Goal: Task Accomplishment & Management: Manage account settings

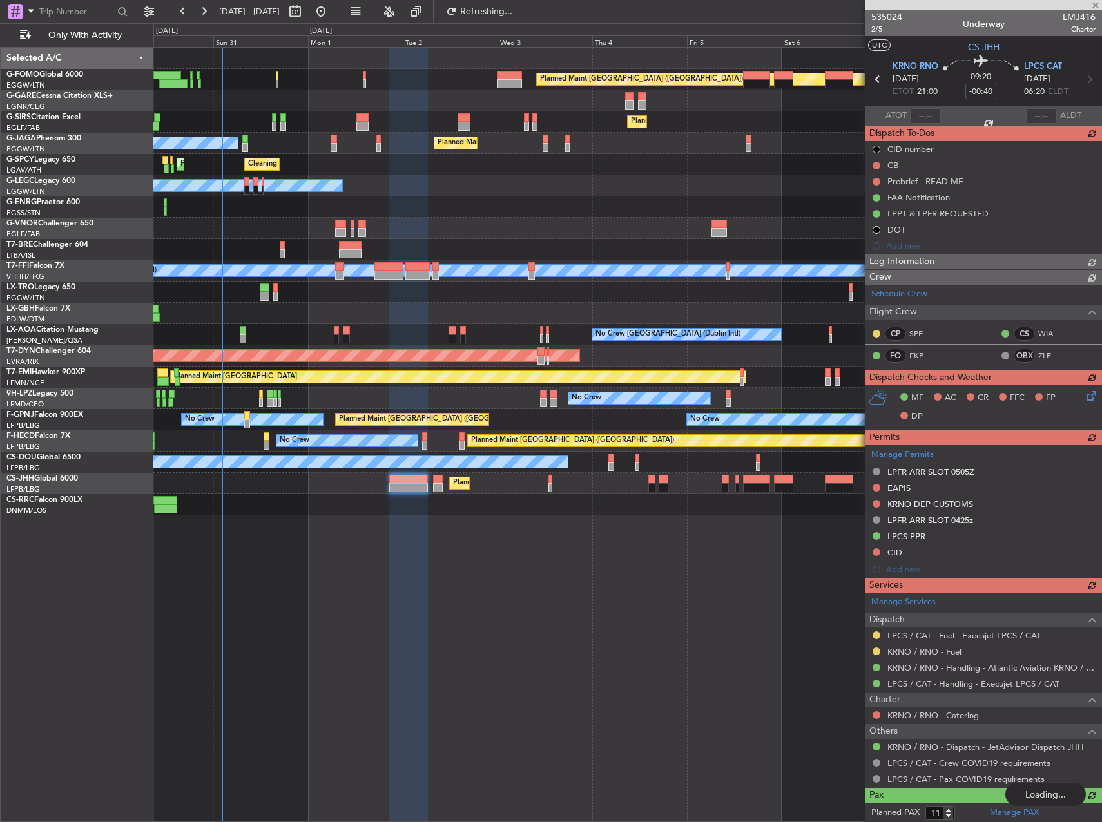
click at [297, 209] on div at bounding box center [627, 206] width 948 height 21
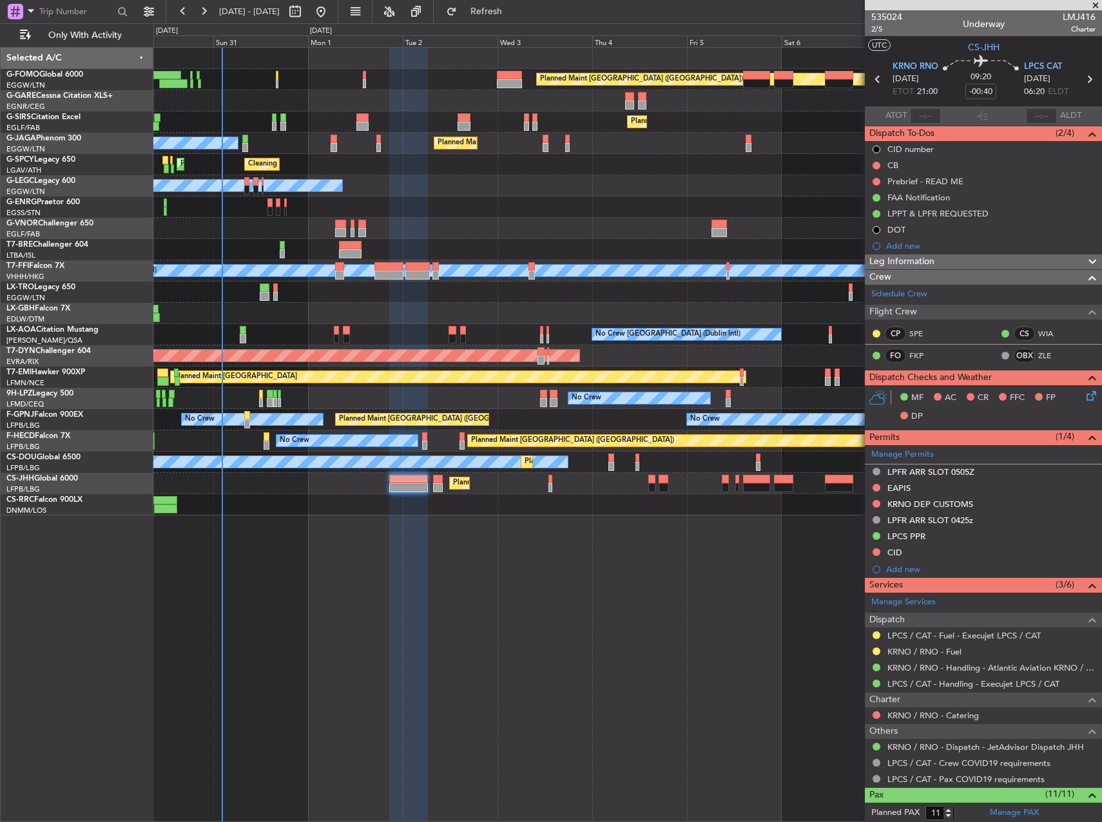
click at [306, 598] on div "Planned Maint London (Luton) Planned Maint London (Farnborough) Planned Maint L…" at bounding box center [627, 434] width 948 height 775
click at [356, 589] on div "Planned Maint London (Luton) Planned Maint London (Farnborough) Planned Maint L…" at bounding box center [627, 434] width 948 height 775
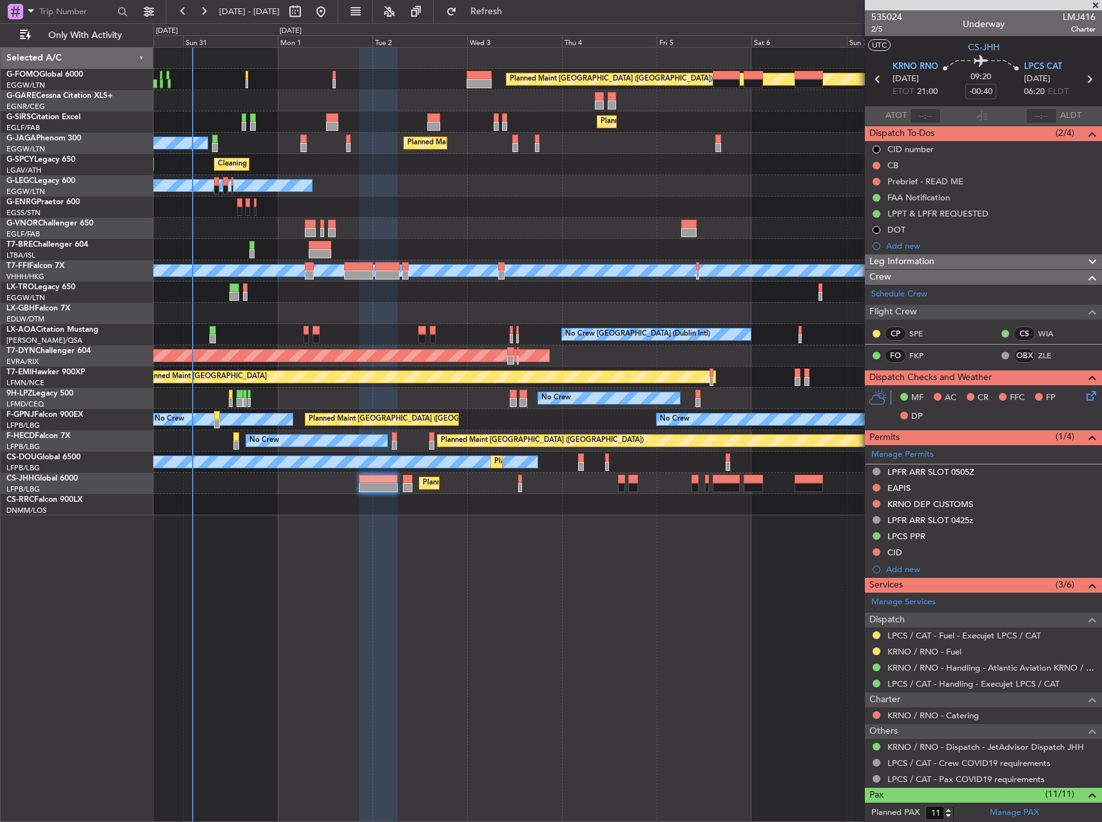
click at [669, 517] on div "Planned Maint London (Luton) Planned Maint London (Farnborough) Owner Ibiza Pla…" at bounding box center [627, 434] width 948 height 775
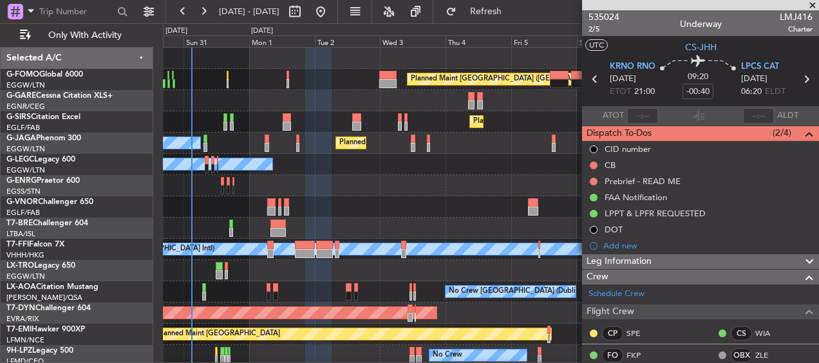
click at [346, 167] on div "Owner Owner" at bounding box center [491, 164] width 656 height 21
click at [141, 8] on button at bounding box center [149, 11] width 21 height 21
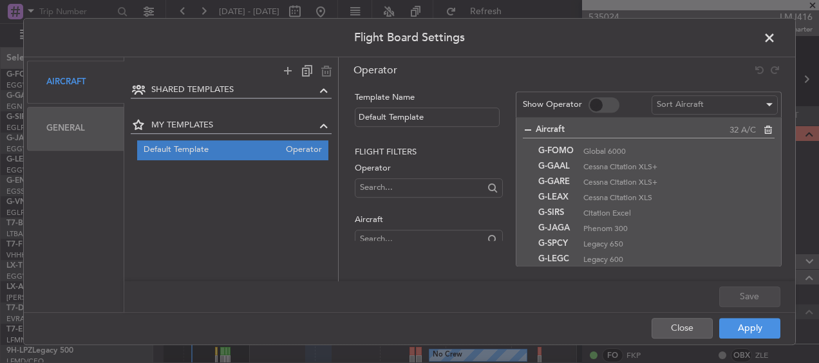
click at [90, 128] on div "General" at bounding box center [75, 128] width 97 height 43
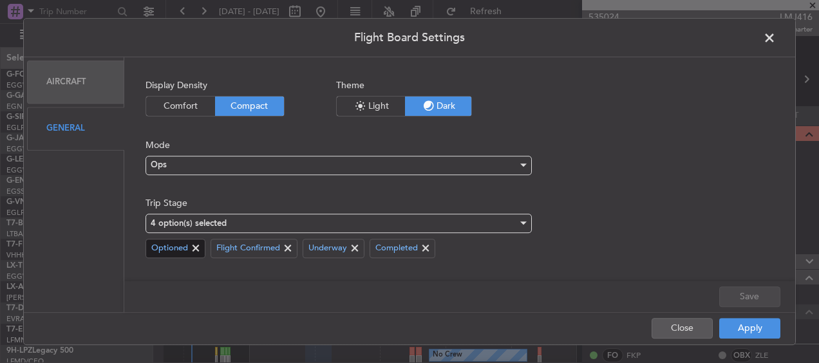
click at [198, 244] on span at bounding box center [195, 248] width 15 height 15
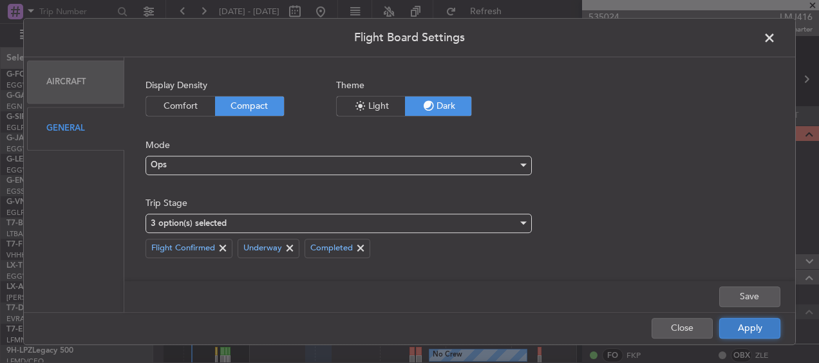
click at [764, 321] on button "Apply" at bounding box center [750, 328] width 61 height 21
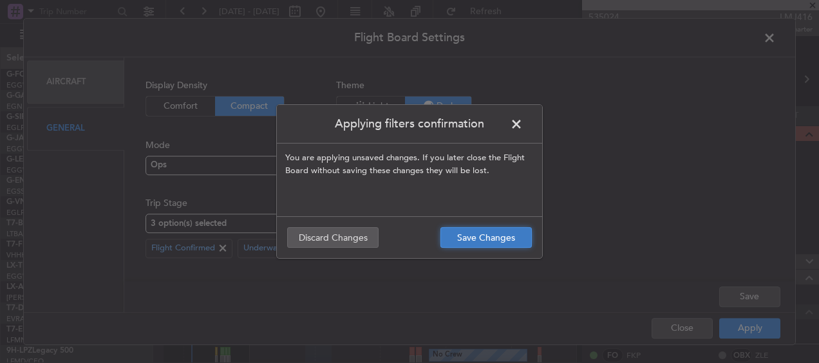
click at [515, 247] on button "Save Changes" at bounding box center [486, 237] width 91 height 21
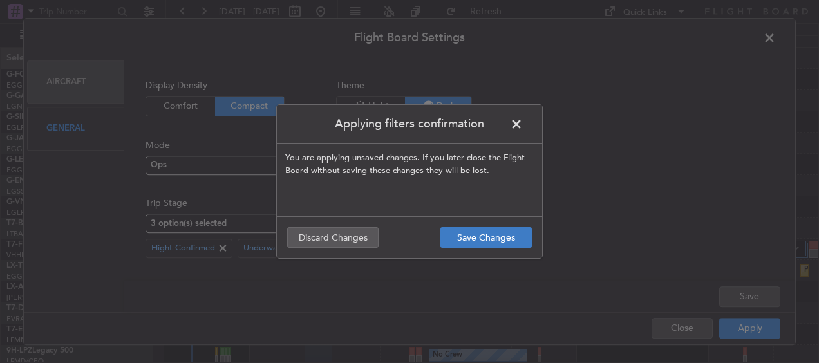
type input "0"
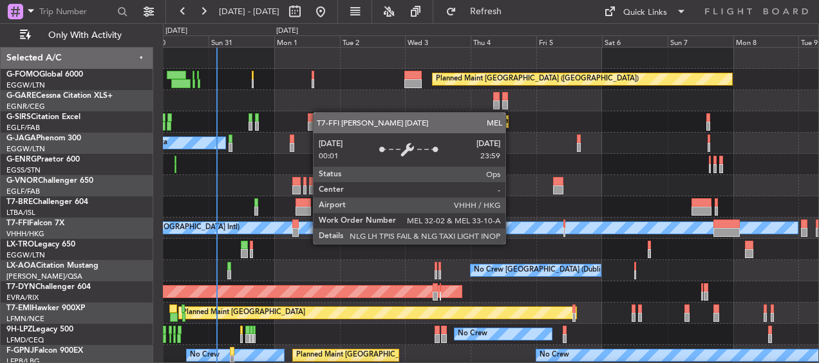
click at [309, 70] on div "Planned Maint [GEOGRAPHIC_DATA] ([GEOGRAPHIC_DATA])" at bounding box center [491, 79] width 656 height 21
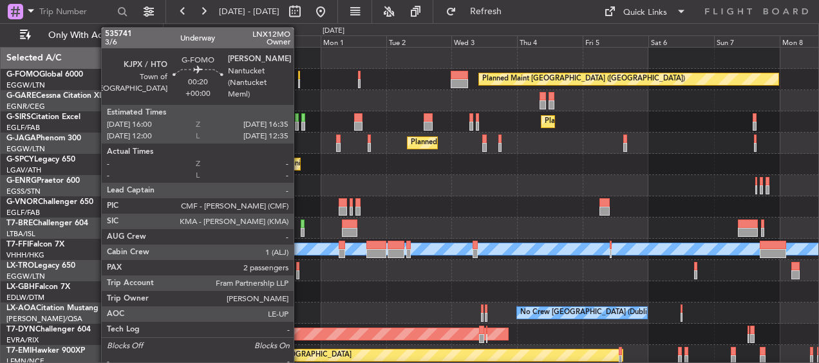
click at [300, 82] on div at bounding box center [299, 83] width 2 height 9
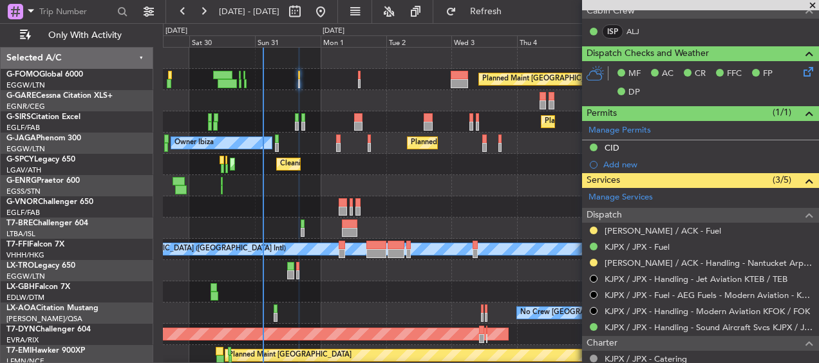
scroll to position [295, 0]
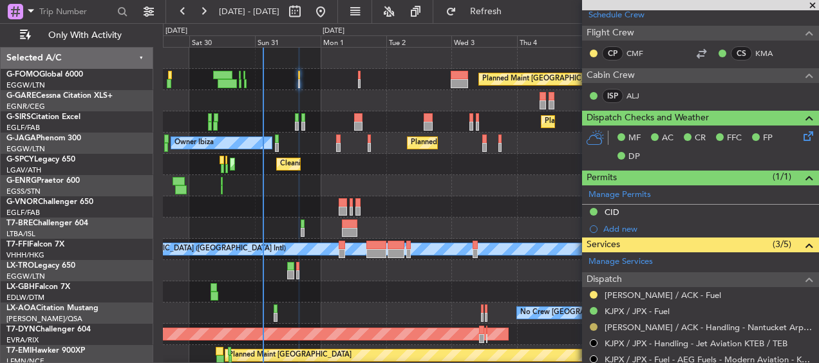
click at [595, 323] on button at bounding box center [594, 327] width 8 height 8
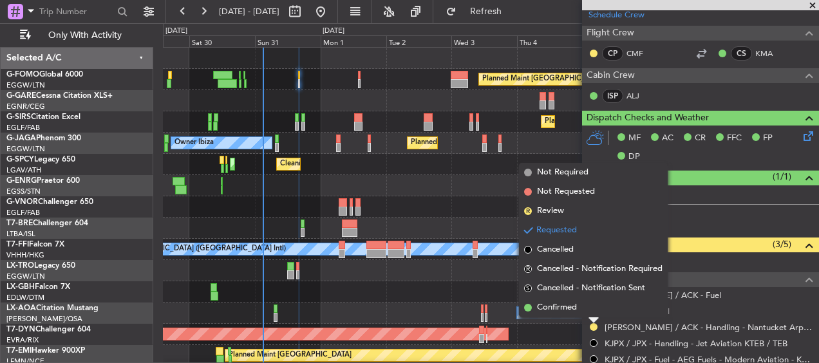
click at [567, 297] on mat-tooltip-component "Requested" at bounding box center [594, 306] width 58 height 34
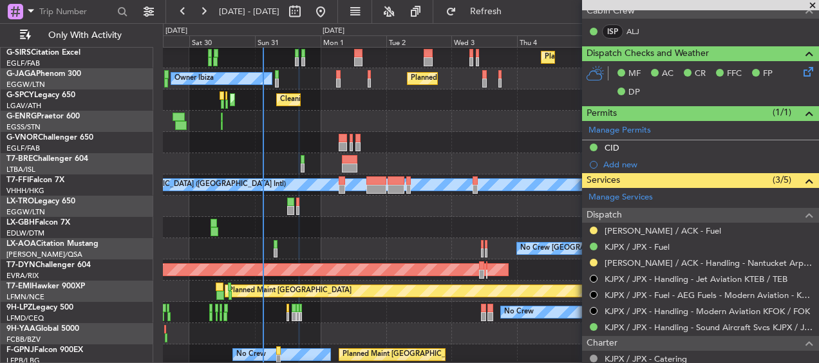
scroll to position [129, 0]
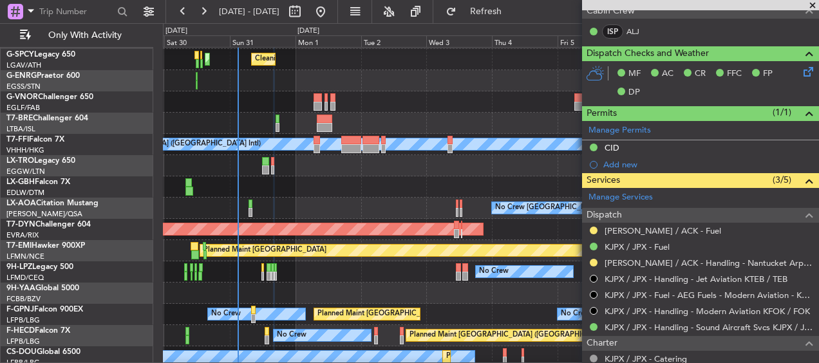
click at [405, 172] on div "Planned Maint Dusseldorf" at bounding box center [491, 165] width 656 height 21
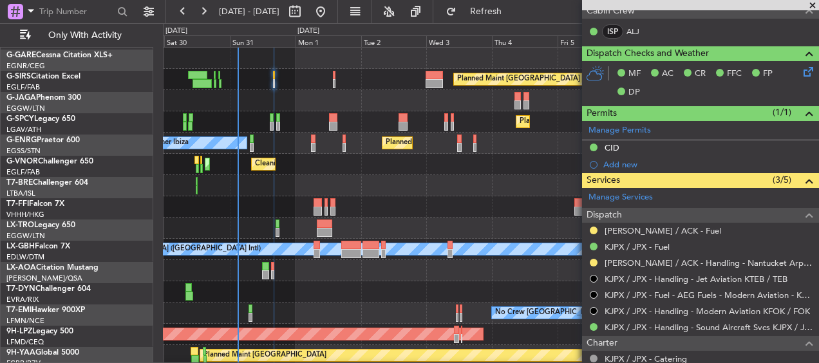
scroll to position [0, 0]
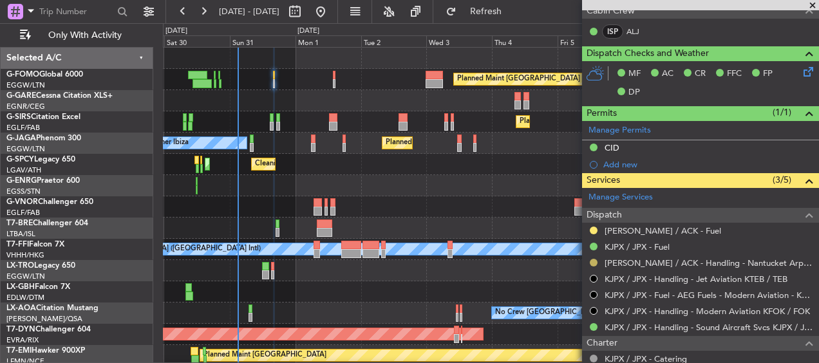
click at [595, 260] on button at bounding box center [594, 263] width 8 height 8
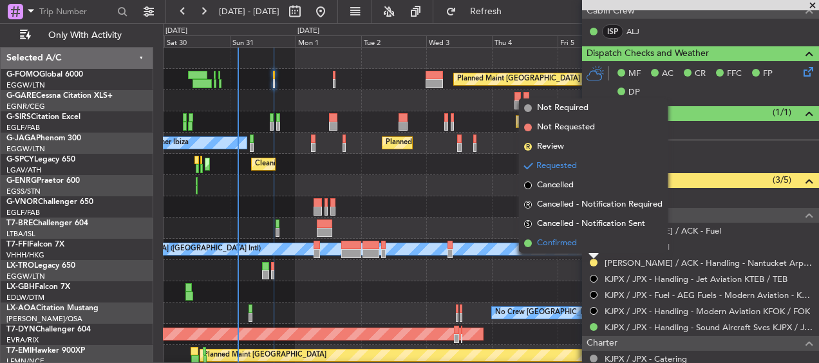
click at [556, 242] on span "Confirmed" at bounding box center [557, 243] width 40 height 13
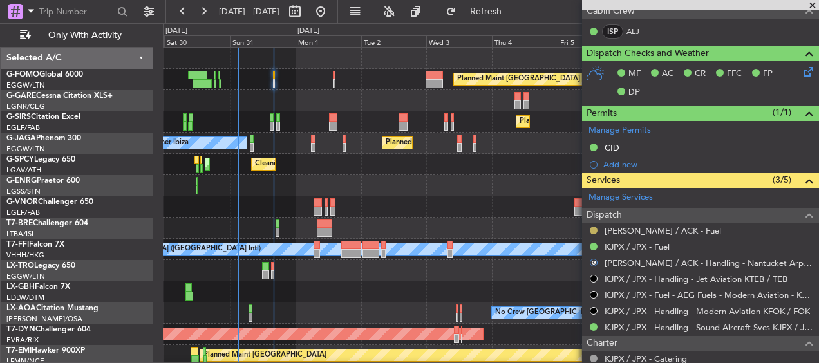
click at [593, 231] on button at bounding box center [594, 231] width 8 height 8
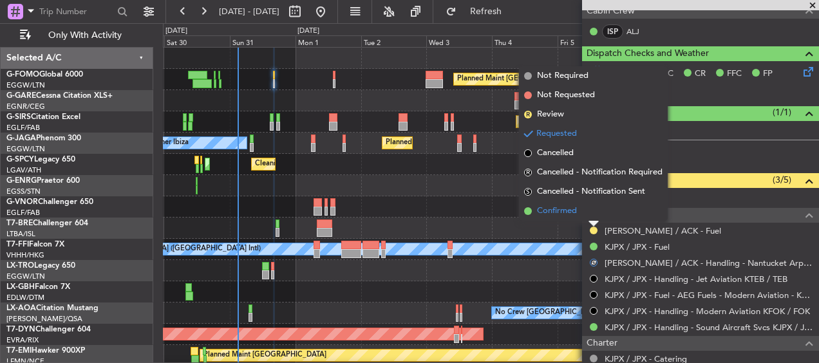
click at [565, 215] on span "Confirmed" at bounding box center [557, 211] width 40 height 13
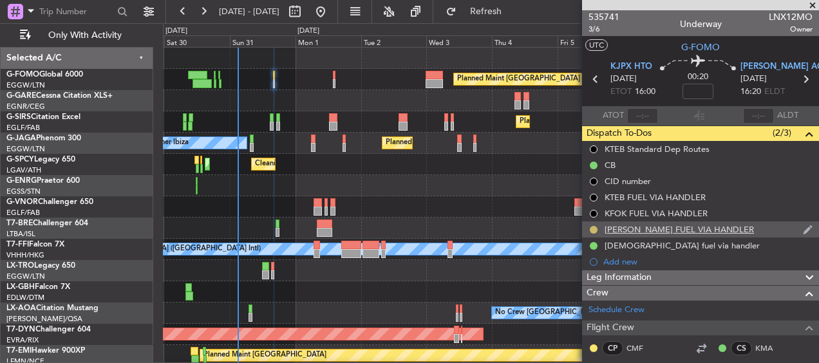
click at [595, 231] on button at bounding box center [594, 230] width 8 height 8
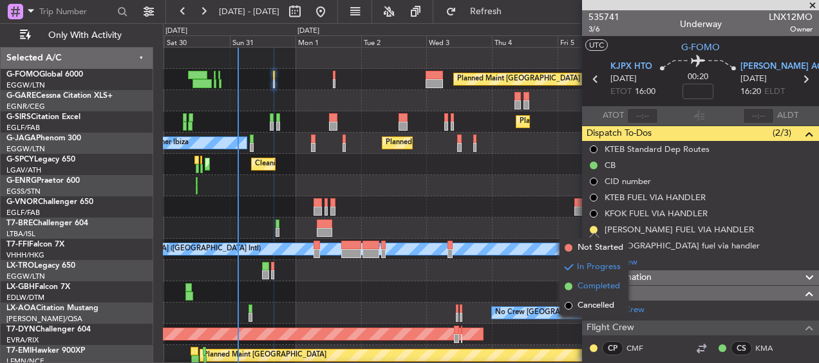
click at [586, 288] on span "Completed" at bounding box center [599, 286] width 43 height 13
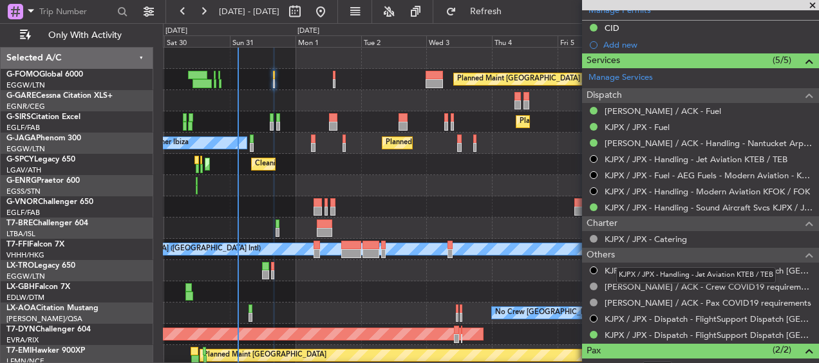
scroll to position [553, 0]
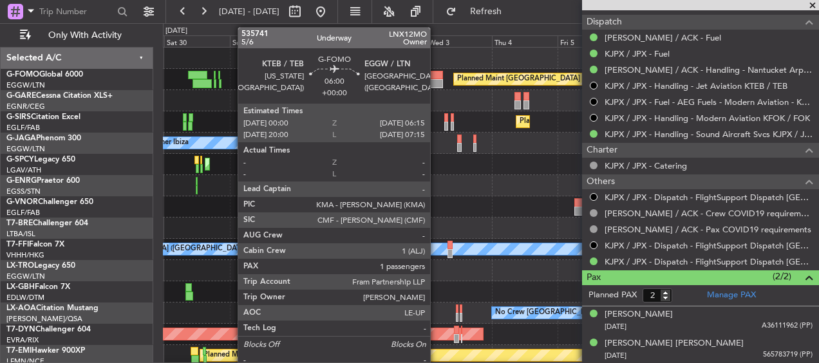
click at [436, 81] on div at bounding box center [434, 83] width 17 height 9
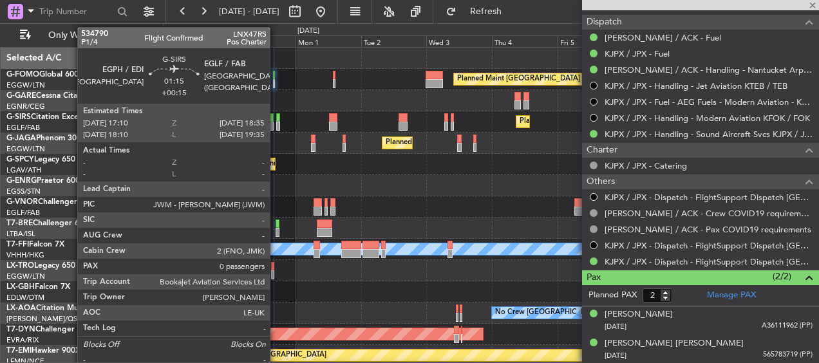
type input "1"
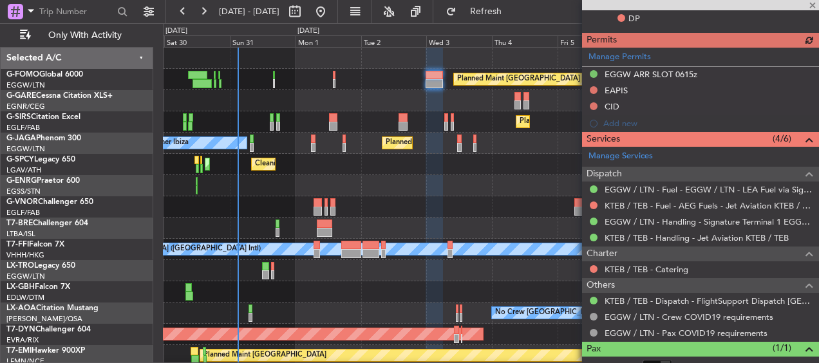
scroll to position [427, 0]
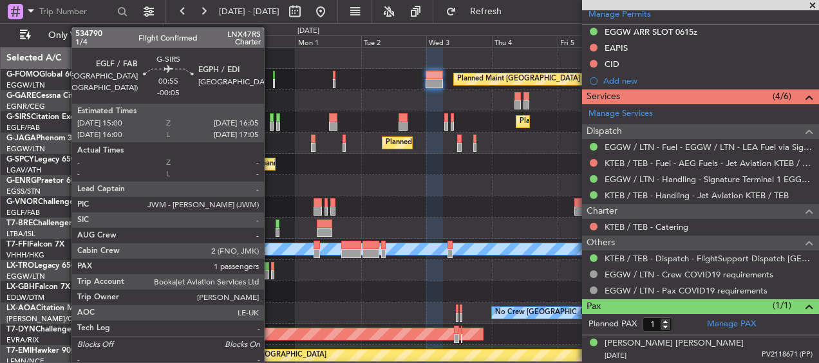
click at [270, 125] on div at bounding box center [271, 126] width 3 height 9
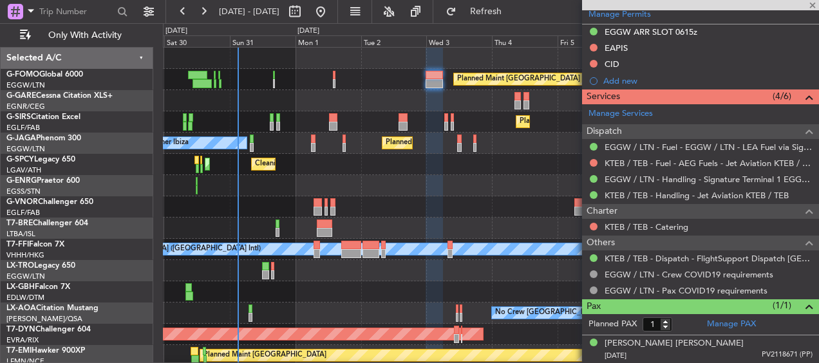
type input "-00:05"
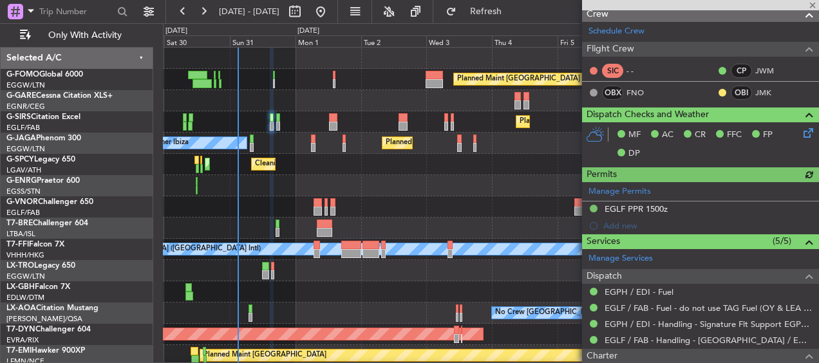
scroll to position [150, 0]
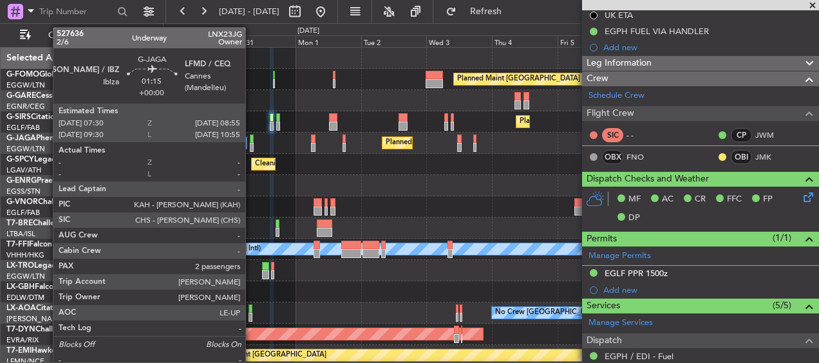
click at [251, 142] on div at bounding box center [252, 139] width 5 height 9
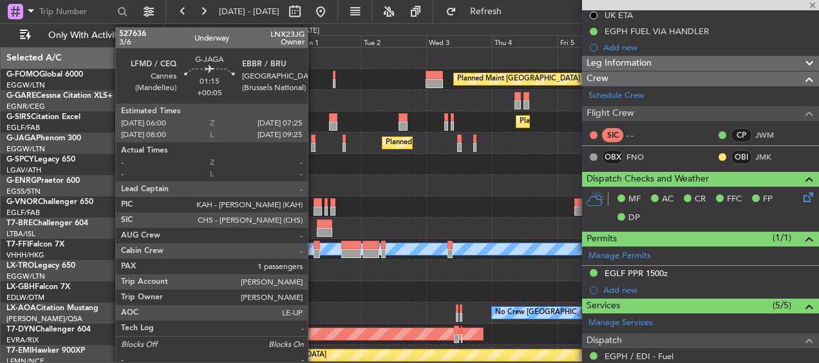
type input "2"
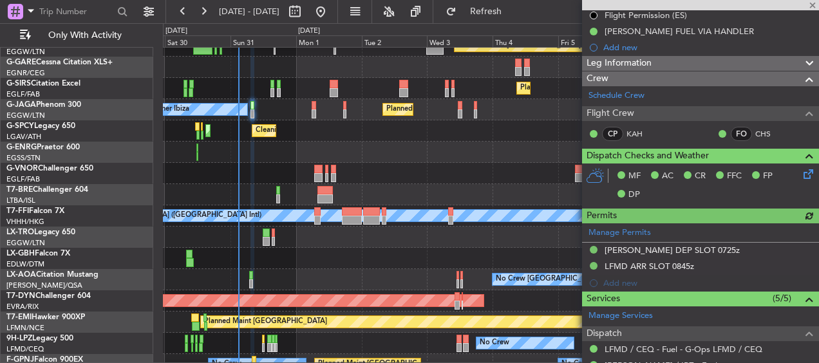
scroll to position [43, 0]
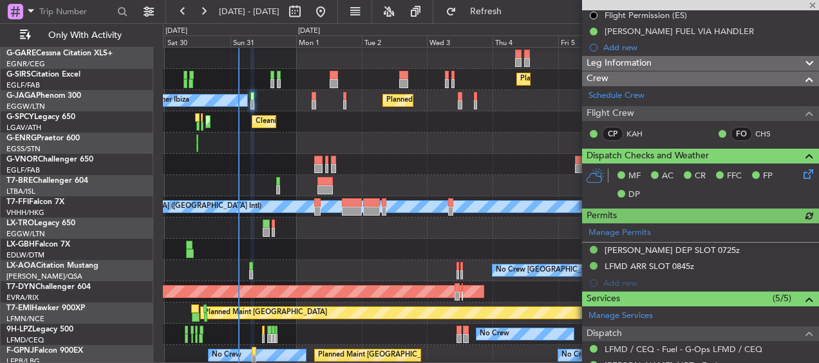
click at [324, 144] on div at bounding box center [491, 143] width 656 height 21
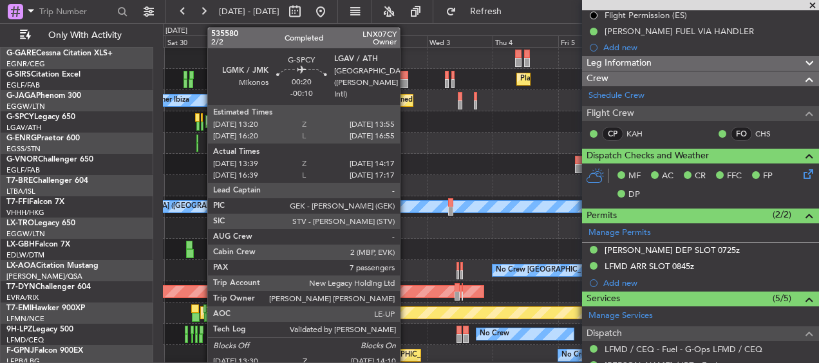
click at [201, 126] on div at bounding box center [202, 126] width 2 height 9
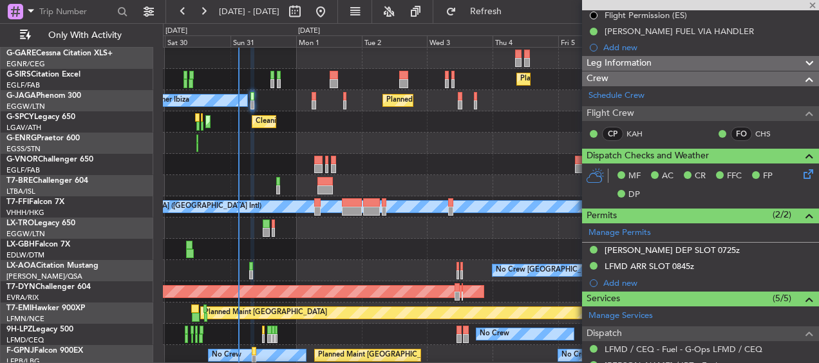
type input "-00:10"
type input "13:39"
type input "14:02"
type input "7"
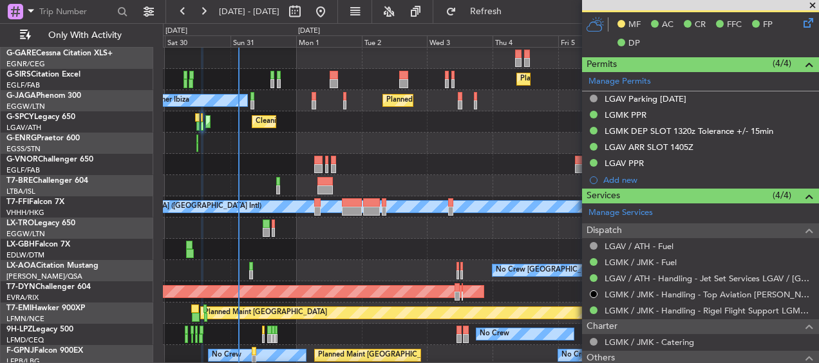
scroll to position [413, 0]
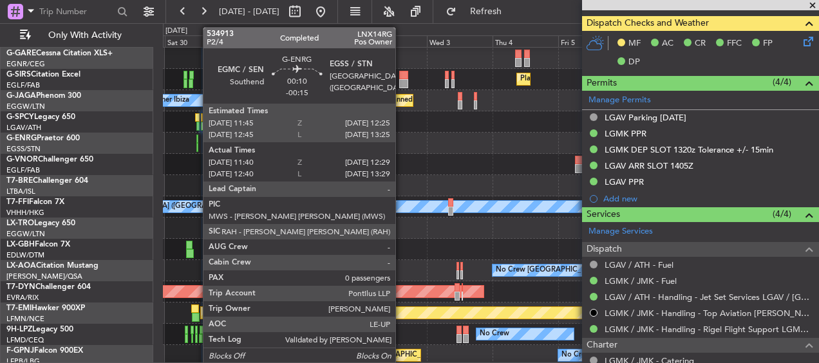
click at [196, 144] on div at bounding box center [197, 147] width 2 height 9
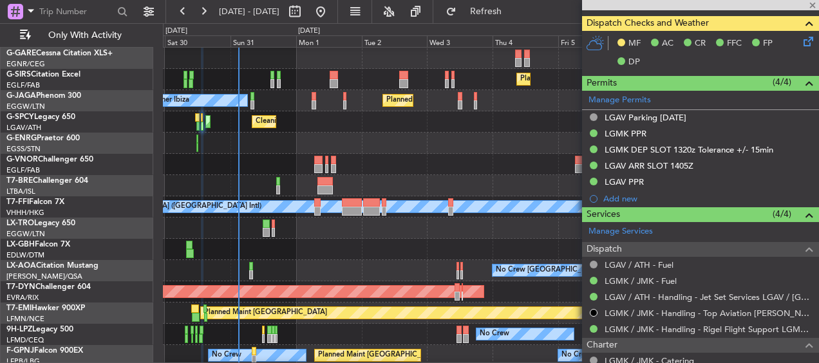
type input "-00:15"
type input "11:55"
type input "12:14"
type input "0"
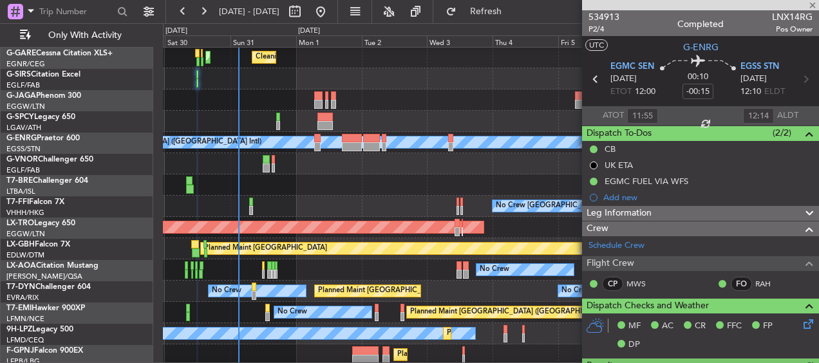
scroll to position [107, 0]
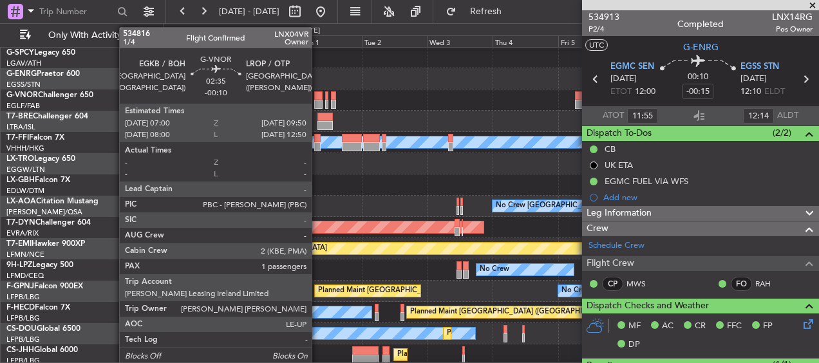
click at [318, 95] on div at bounding box center [318, 95] width 8 height 9
type input "-00:10"
type input "1"
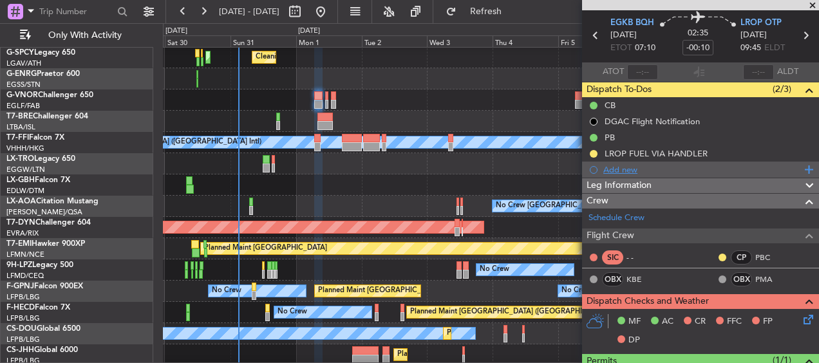
scroll to position [0, 0]
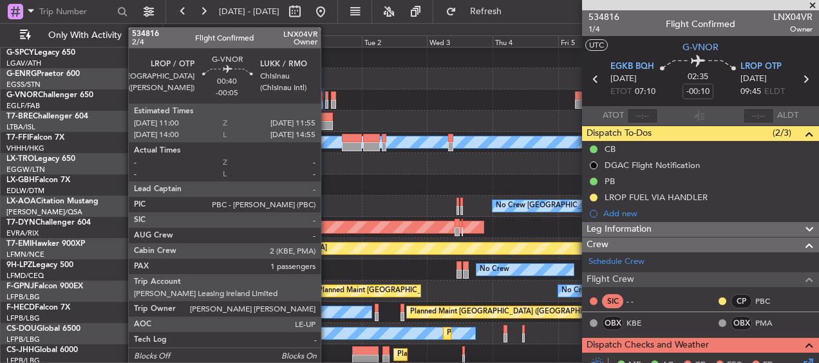
click at [327, 100] on div at bounding box center [326, 104] width 3 height 9
type input "-00:05"
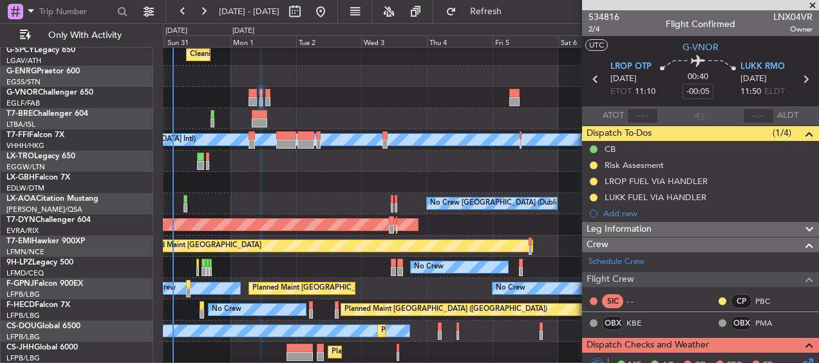
click at [381, 95] on div at bounding box center [491, 97] width 656 height 21
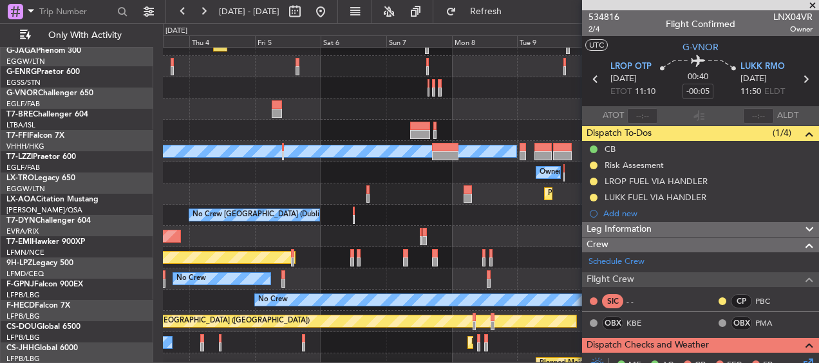
click at [293, 117] on div at bounding box center [491, 109] width 656 height 21
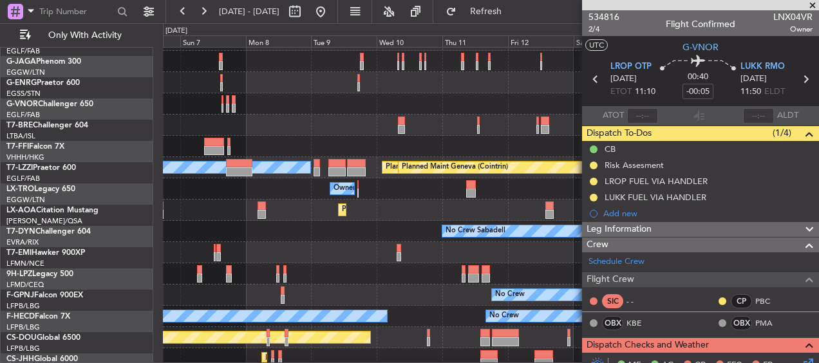
click at [206, 119] on div at bounding box center [491, 125] width 656 height 21
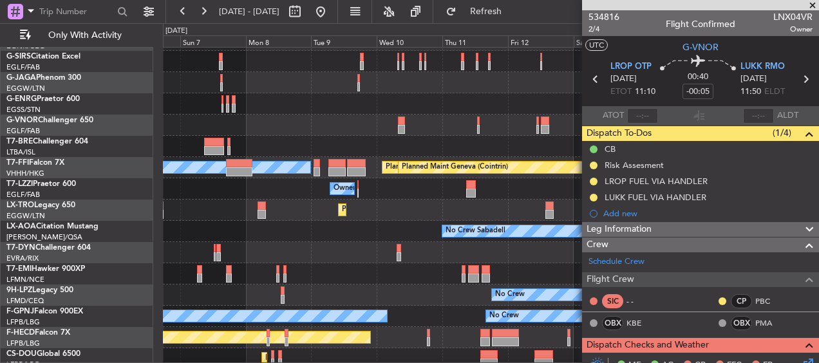
scroll to position [59, 0]
click at [311, 113] on div at bounding box center [491, 103] width 656 height 21
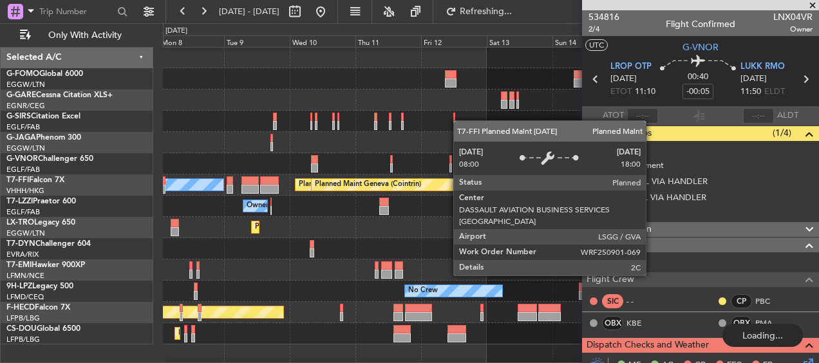
scroll to position [0, 0]
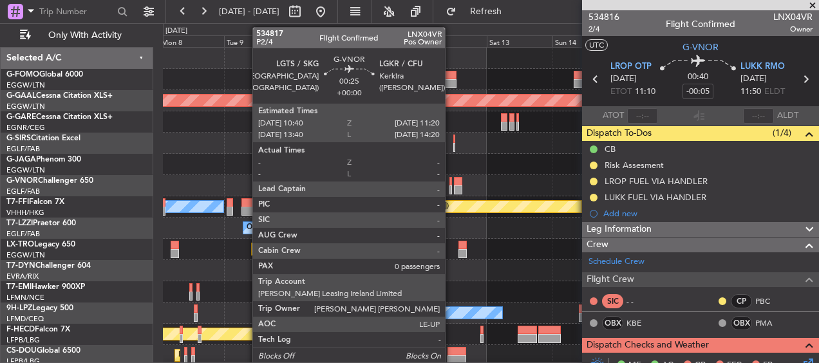
click at [451, 186] on div at bounding box center [451, 190] width 2 height 9
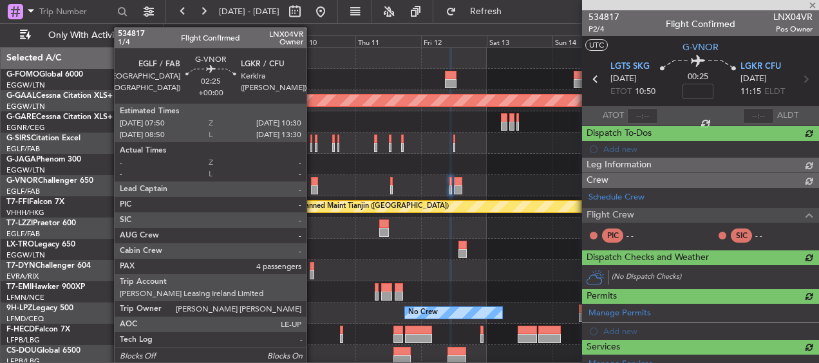
click at [312, 181] on div at bounding box center [315, 181] width 8 height 9
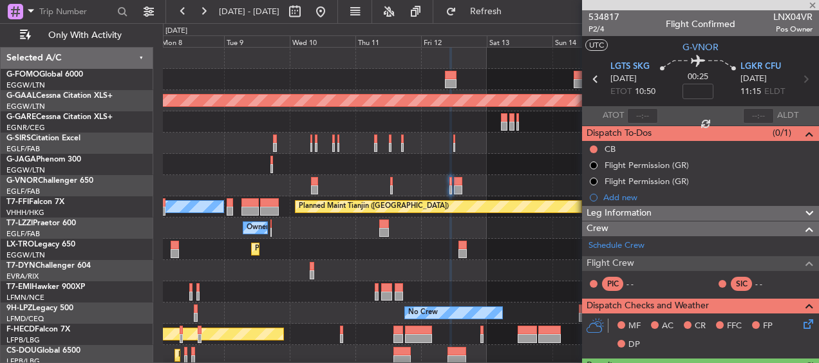
type input "4"
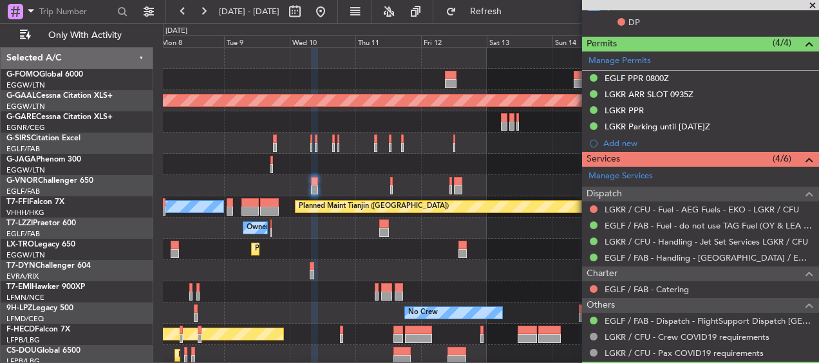
scroll to position [3, 0]
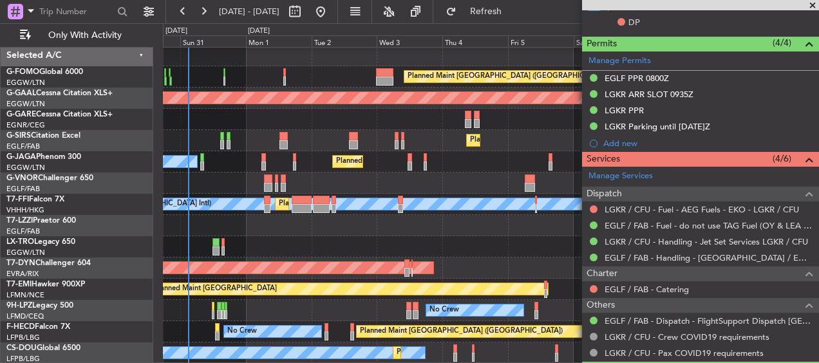
click at [768, 131] on fb-app "08 Sep 2025 - 18 Sep 2025 Refresh Quick Links Only With Activity Planned Maint …" at bounding box center [409, 187] width 819 height 354
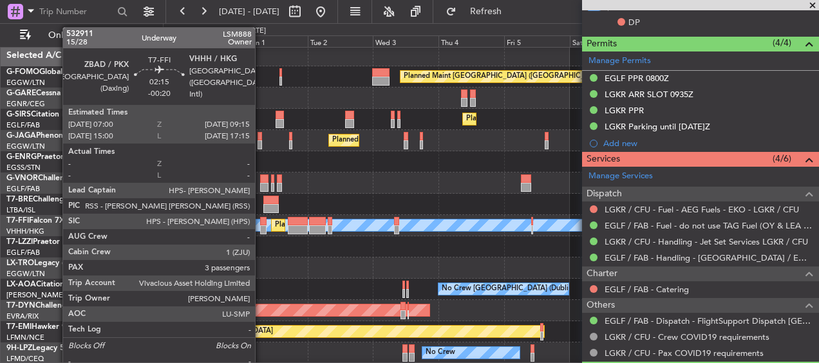
click at [262, 227] on div at bounding box center [263, 229] width 6 height 9
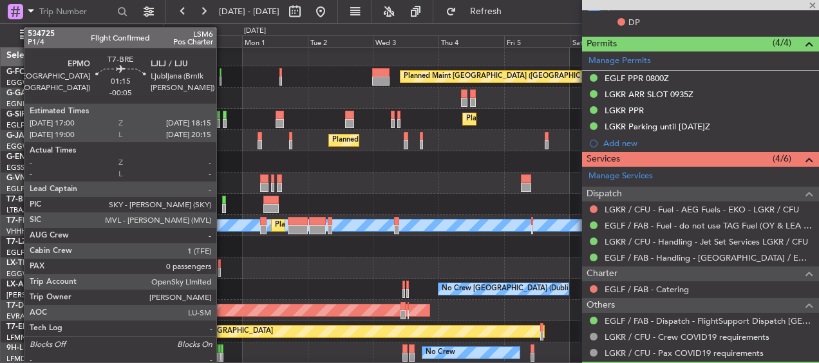
type input "-00:20"
type input "5"
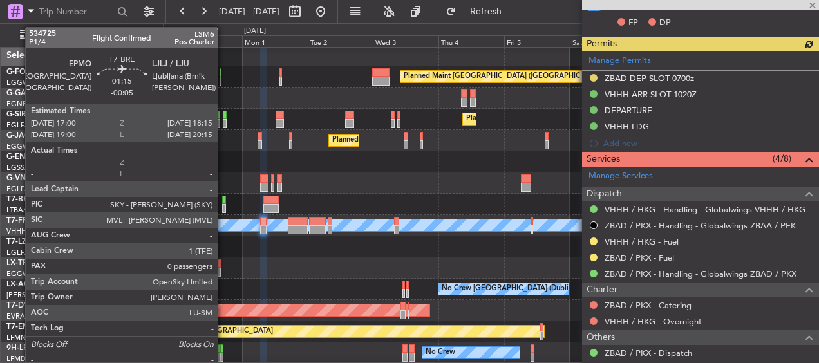
click at [224, 202] on div at bounding box center [224, 200] width 4 height 9
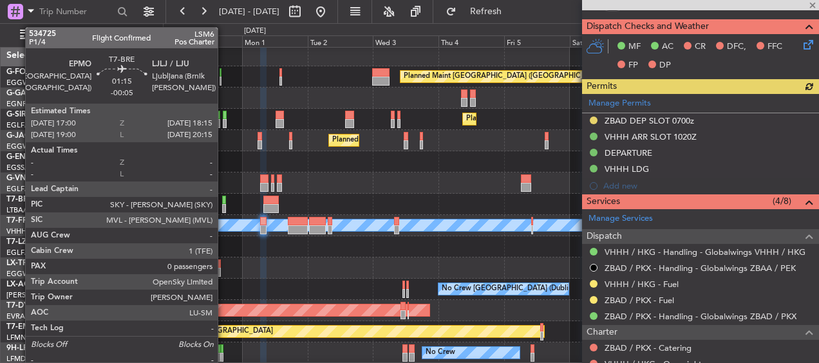
scroll to position [445, 0]
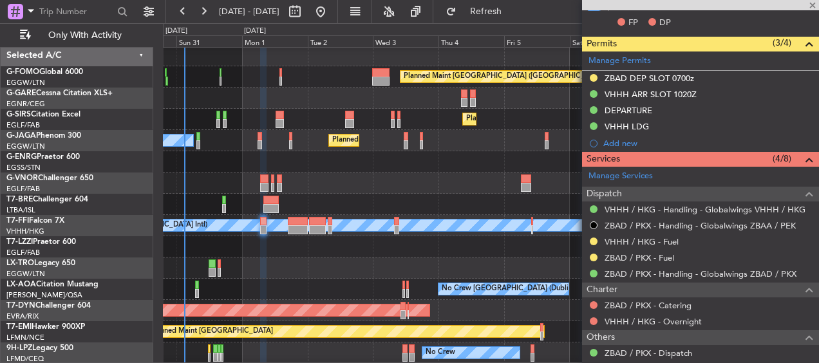
type input "-00:05"
type input "0"
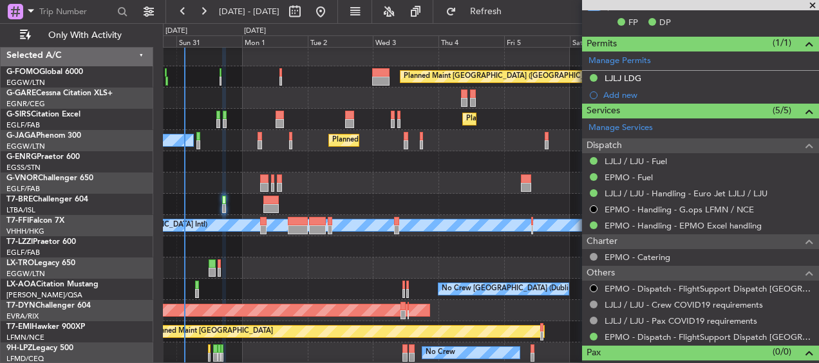
scroll to position [0, 0]
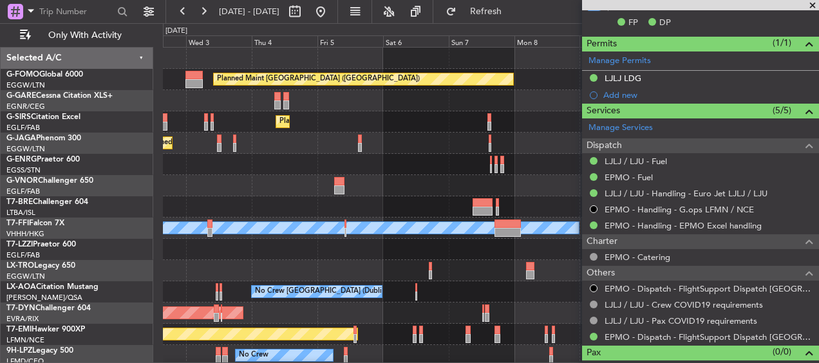
click at [169, 204] on div at bounding box center [491, 206] width 656 height 21
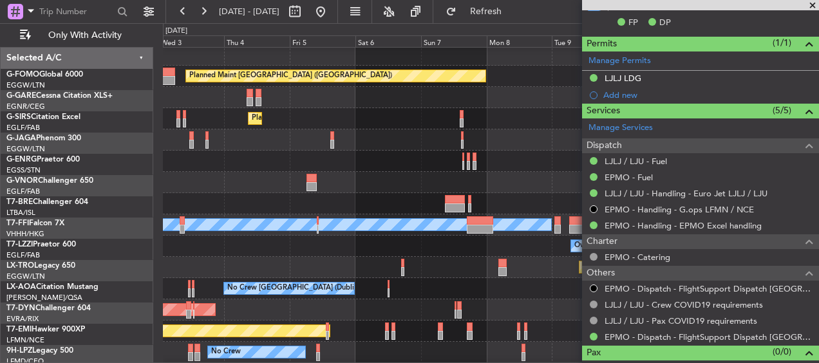
scroll to position [3, 0]
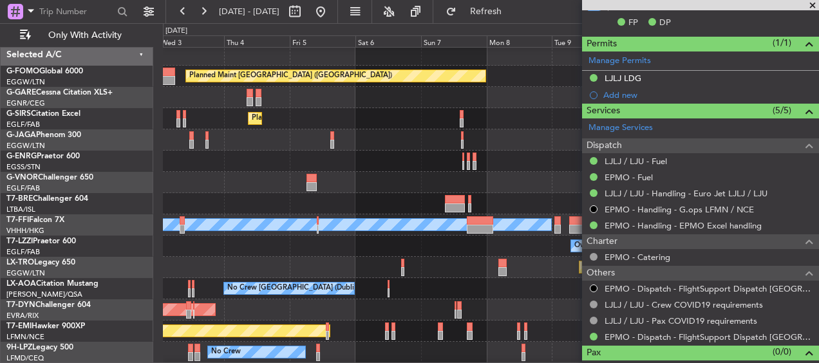
click at [327, 197] on div at bounding box center [491, 203] width 656 height 21
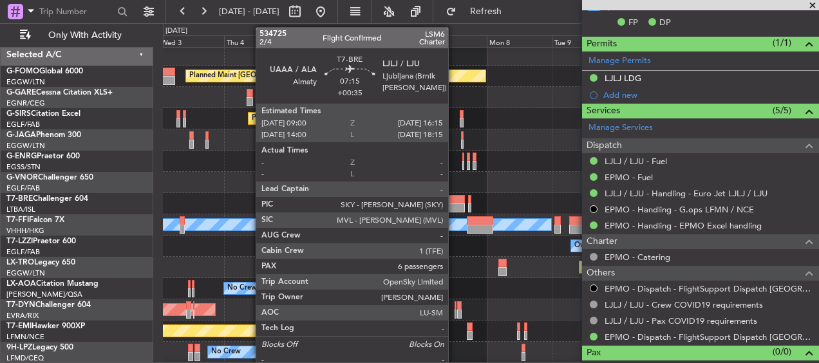
click at [455, 197] on div at bounding box center [455, 199] width 20 height 9
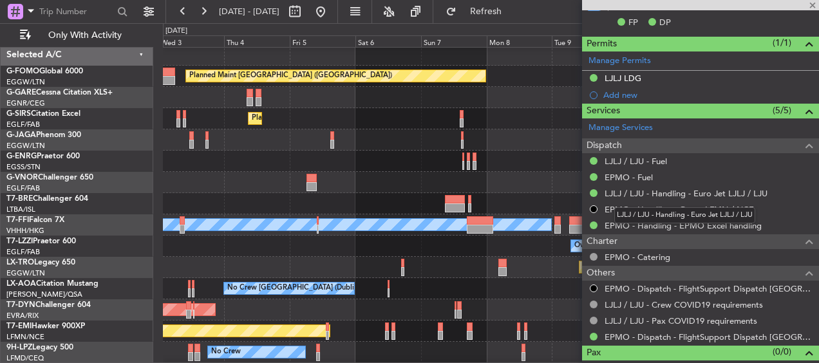
type input "+00:35"
type input "7"
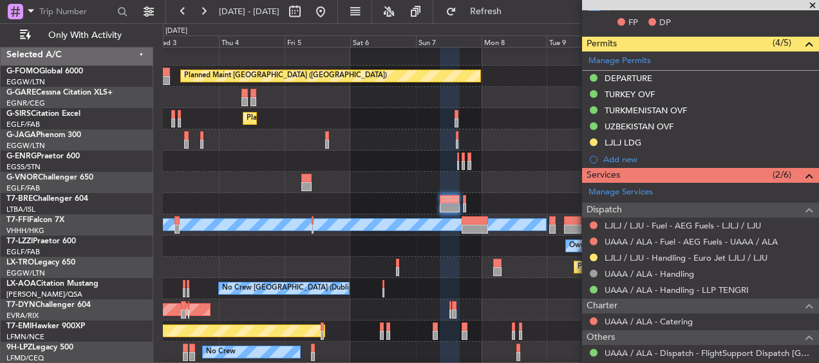
scroll to position [5, 0]
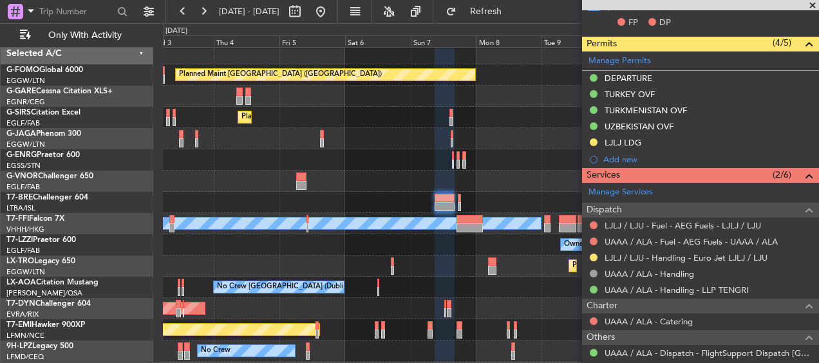
click at [493, 188] on div at bounding box center [491, 181] width 656 height 21
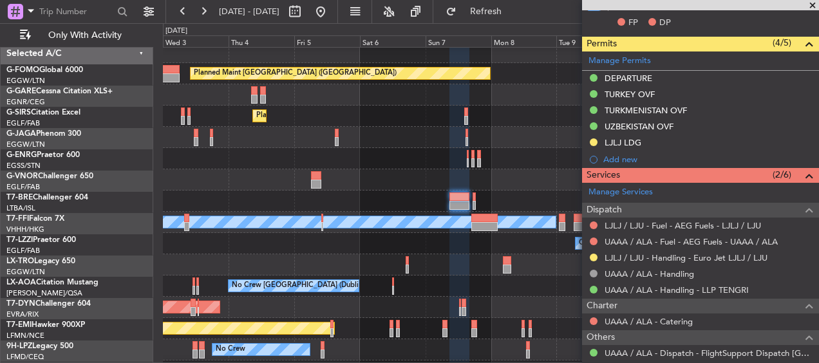
scroll to position [6, 0]
click at [401, 191] on div at bounding box center [491, 201] width 656 height 21
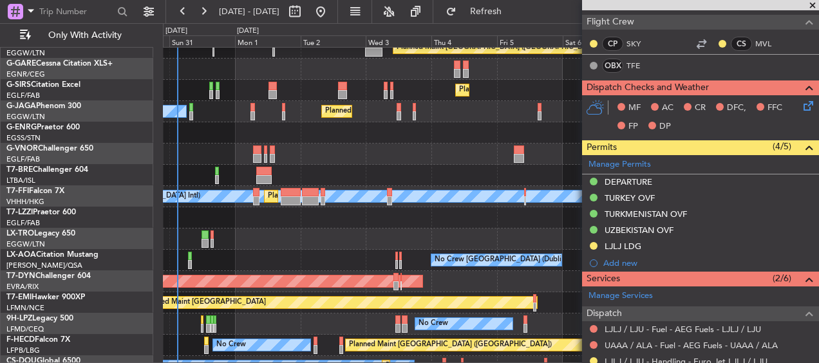
scroll to position [32, 0]
click at [538, 156] on div at bounding box center [491, 154] width 656 height 21
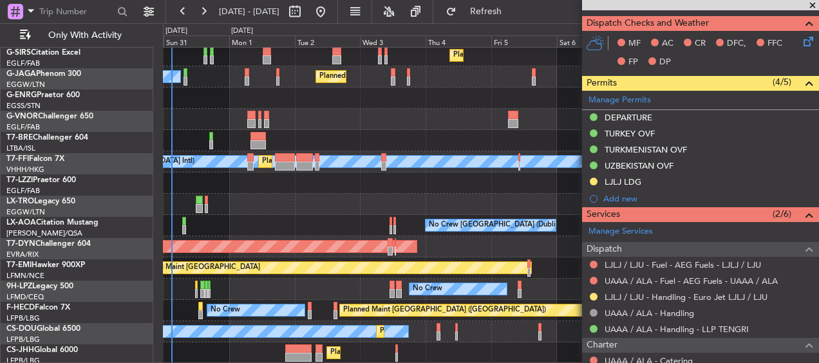
scroll to position [66, 0]
click at [559, 123] on div at bounding box center [491, 119] width 656 height 21
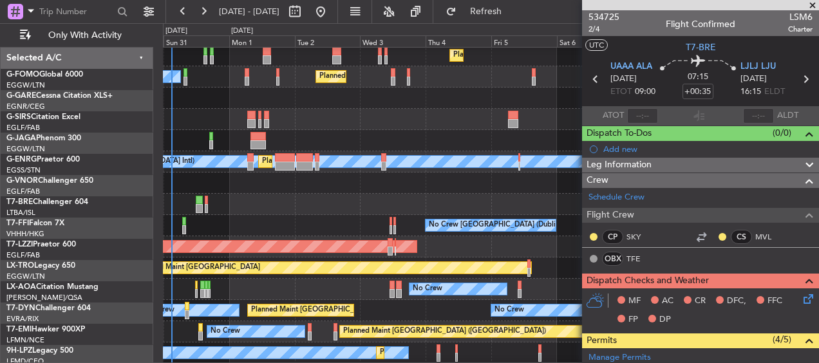
scroll to position [258, 0]
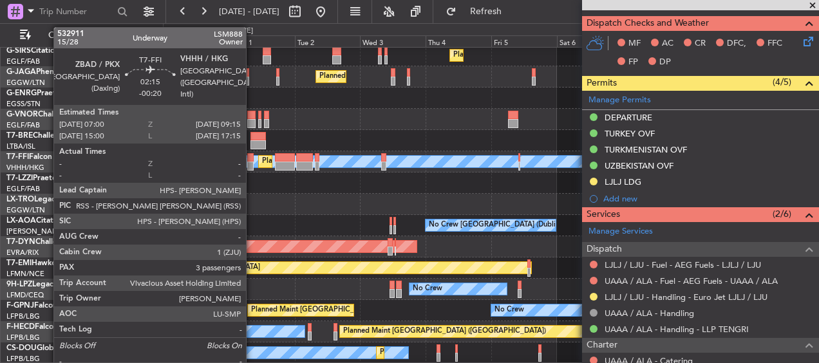
click at [252, 158] on div at bounding box center [250, 157] width 6 height 9
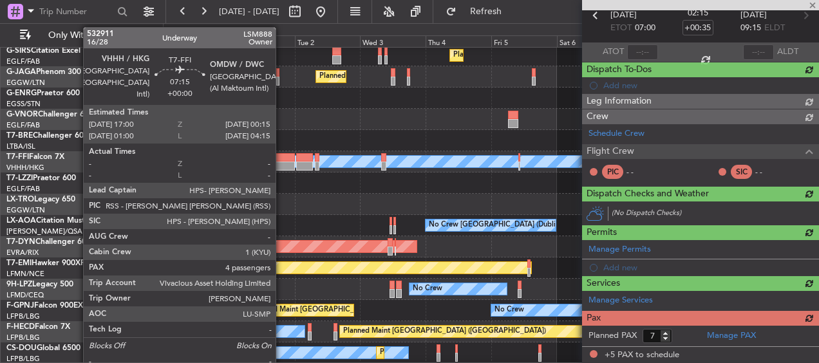
type input "-00:20"
type input "5"
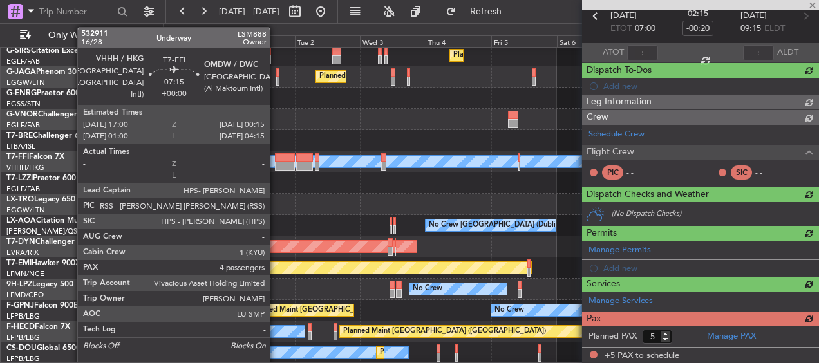
scroll to position [385, 0]
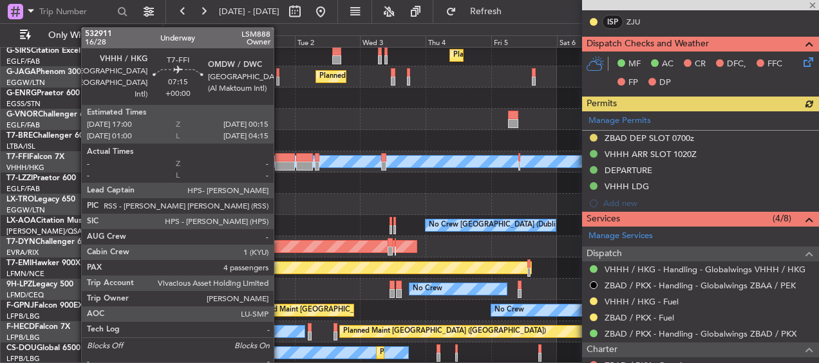
click at [283, 162] on div at bounding box center [285, 166] width 20 height 9
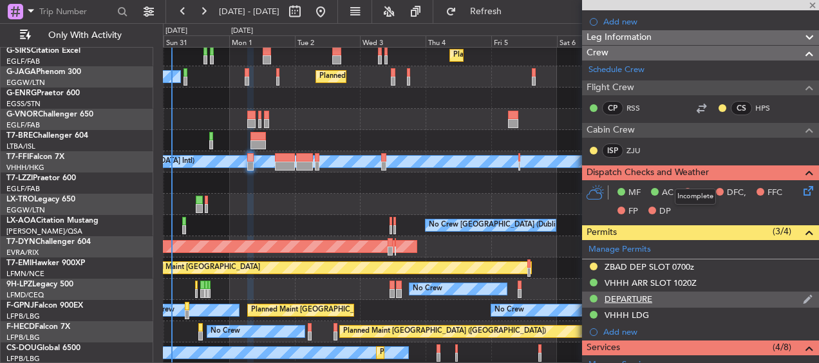
type input "4"
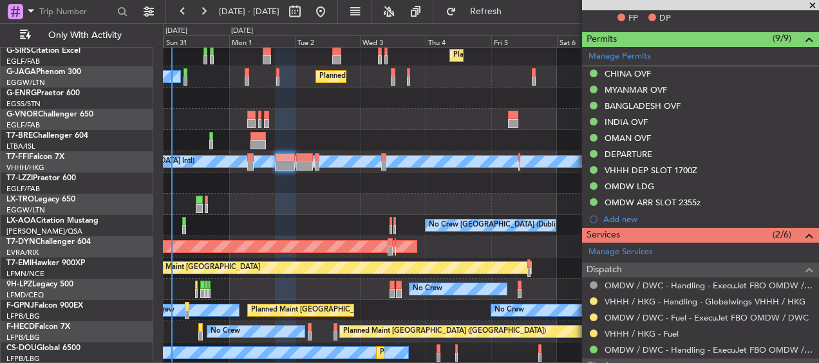
scroll to position [75, 0]
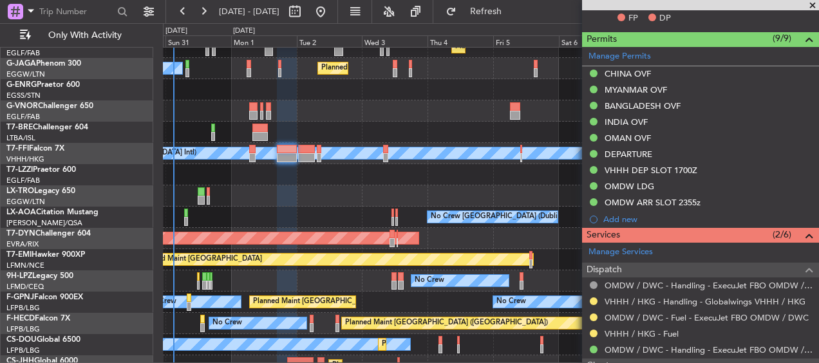
click at [273, 194] on div "Planned Maint Dusseldorf" at bounding box center [491, 196] width 656 height 21
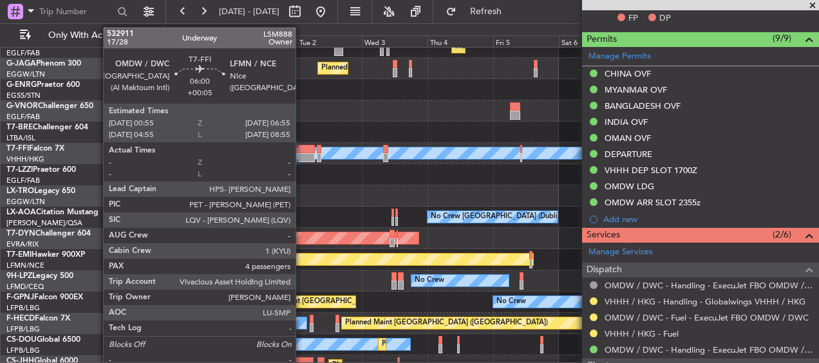
click at [301, 156] on div at bounding box center [306, 157] width 17 height 9
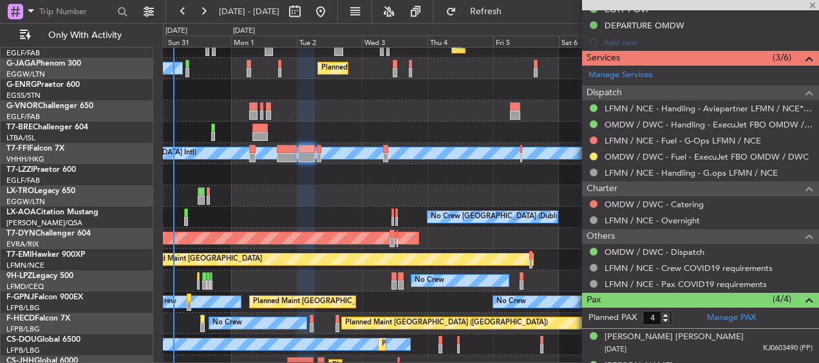
scroll to position [353, 0]
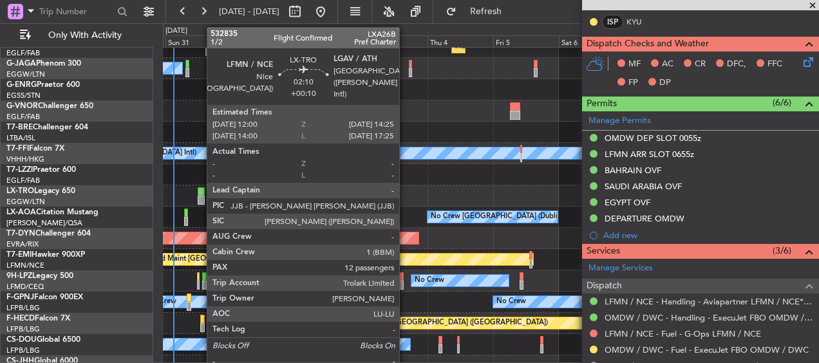
click at [200, 193] on div at bounding box center [201, 191] width 7 height 9
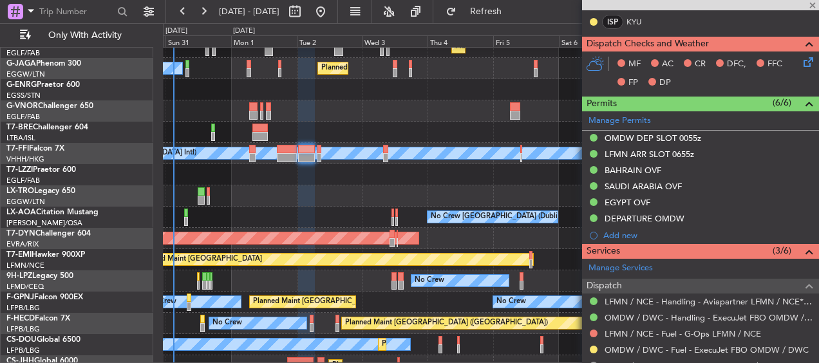
type input "+00:10"
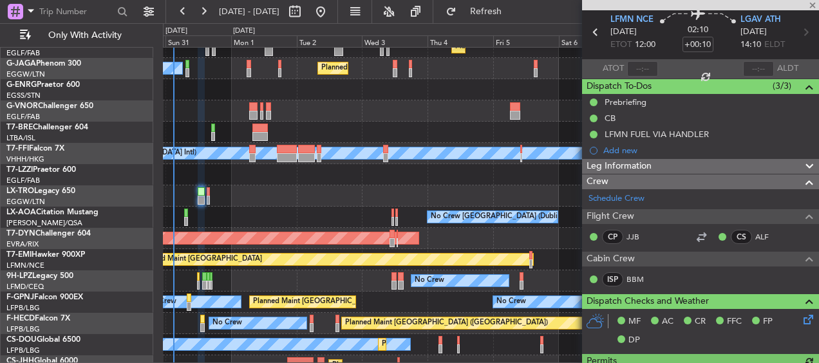
scroll to position [47, 0]
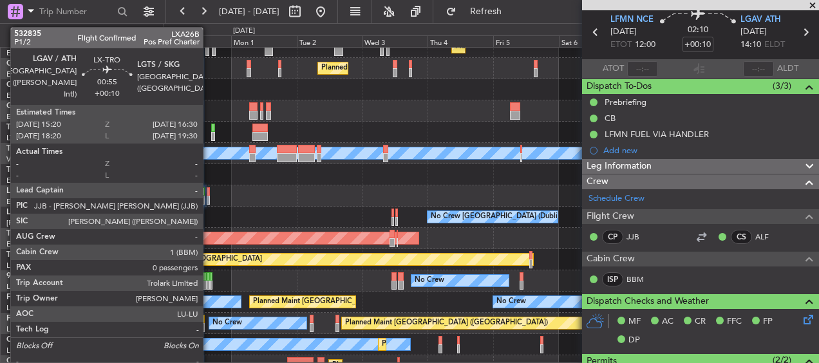
click at [209, 198] on div at bounding box center [208, 200] width 3 height 9
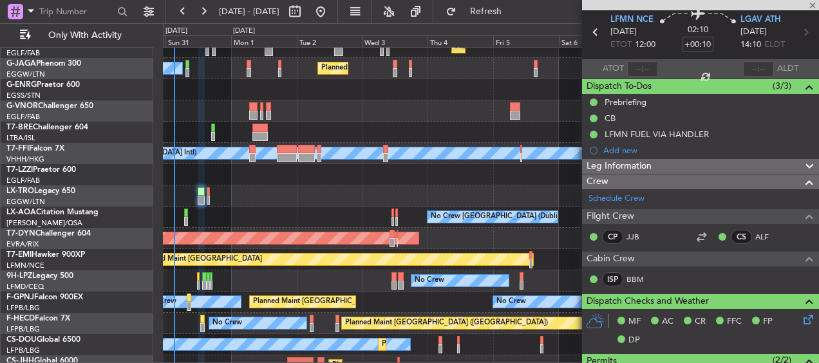
type input "0"
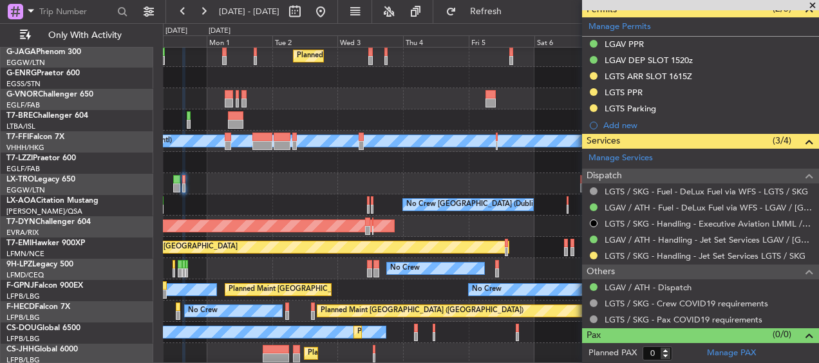
scroll to position [87, 0]
click at [457, 173] on div "Owner" at bounding box center [491, 162] width 656 height 21
click at [474, 175] on div "Planned Maint Dusseldorf" at bounding box center [491, 183] width 656 height 21
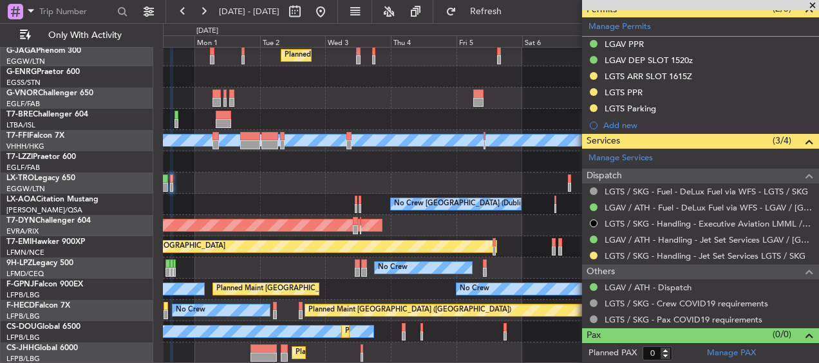
click at [557, 179] on div "Planned Maint Dusseldorf" at bounding box center [491, 183] width 656 height 21
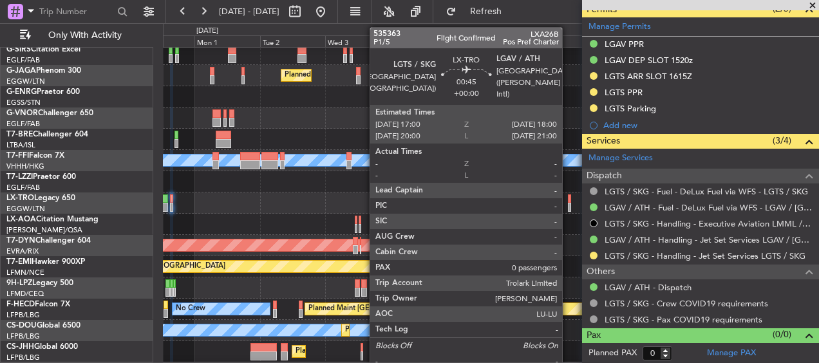
scroll to position [66, 0]
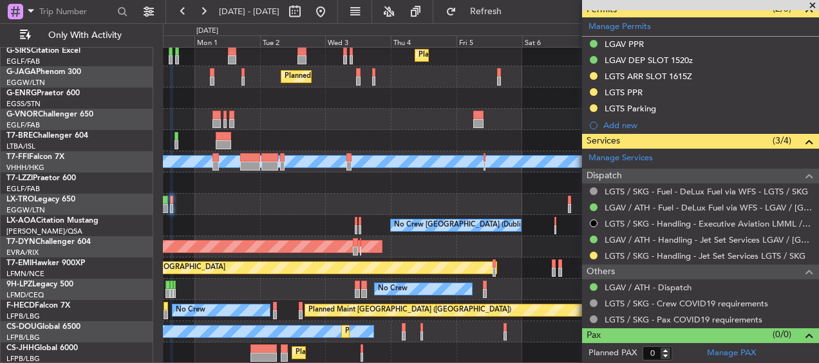
click at [568, 181] on div "Owner" at bounding box center [491, 183] width 656 height 21
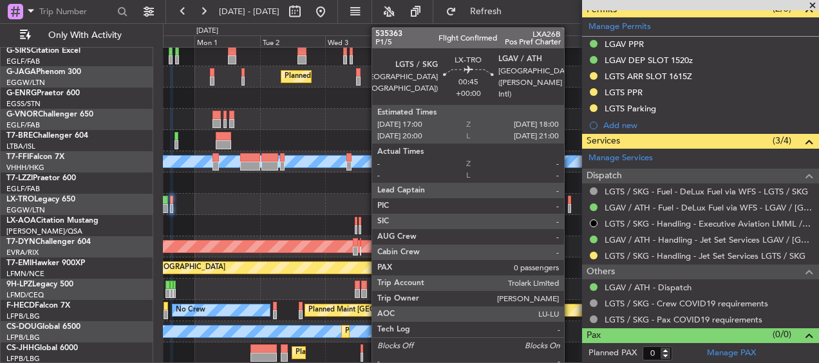
click at [570, 203] on div at bounding box center [569, 200] width 3 height 9
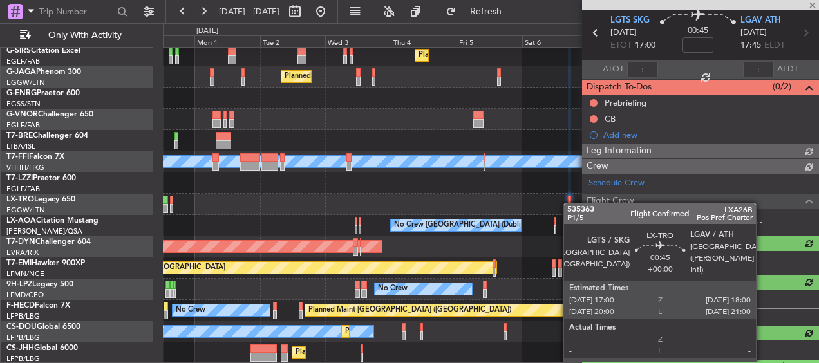
scroll to position [340, 0]
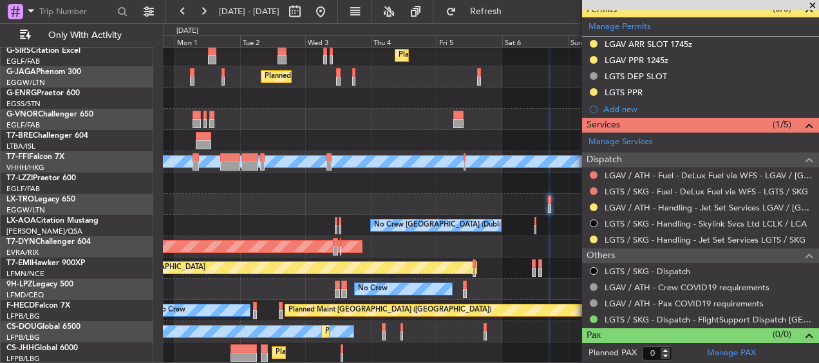
click at [507, 197] on div "Planned Maint Dusseldorf" at bounding box center [491, 204] width 656 height 21
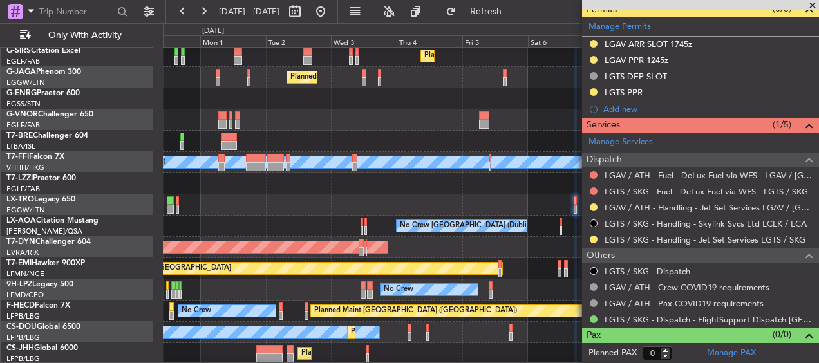
scroll to position [65, 0]
click at [499, 205] on div "Planned Maint Dusseldorf" at bounding box center [491, 205] width 656 height 21
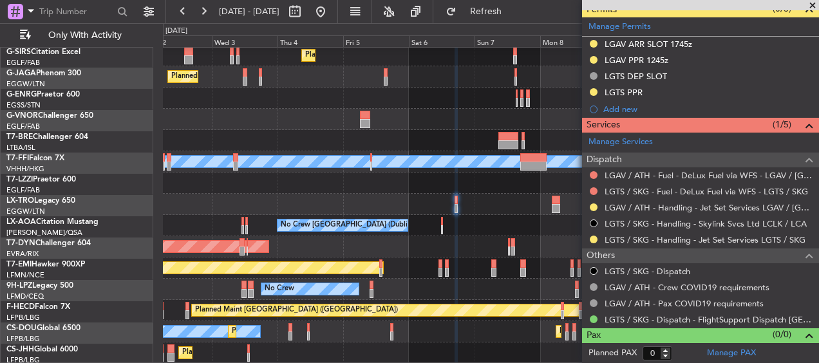
scroll to position [66, 0]
click at [387, 193] on div "Planned Maint [GEOGRAPHIC_DATA] ([GEOGRAPHIC_DATA]) Planned Maint [GEOGRAPHIC_D…" at bounding box center [491, 172] width 656 height 383
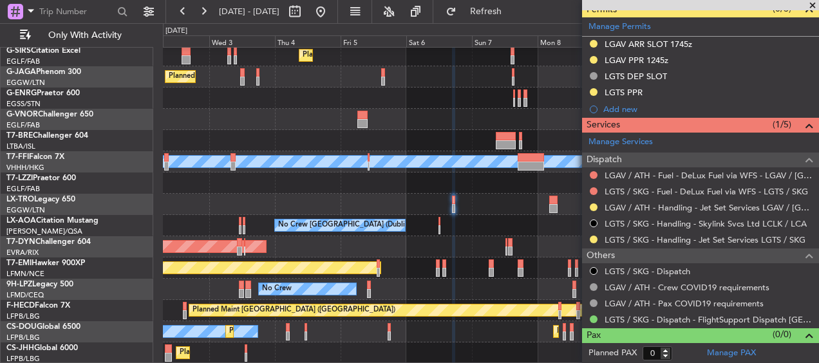
click at [390, 190] on div "Owner" at bounding box center [491, 183] width 656 height 21
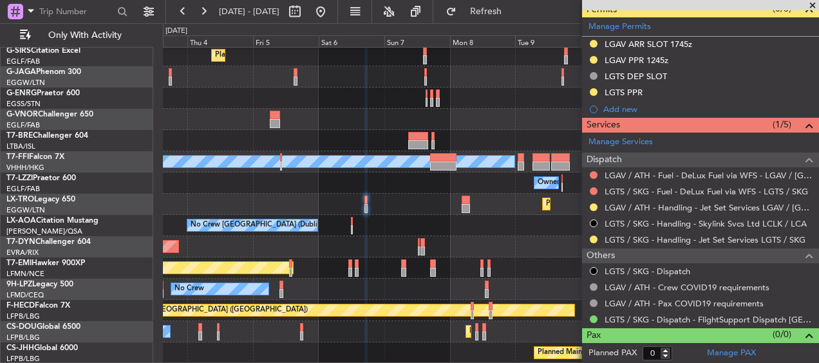
click at [488, 219] on div "No Crew [GEOGRAPHIC_DATA] (Dublin Intl) No Crew Sabadell" at bounding box center [491, 225] width 656 height 21
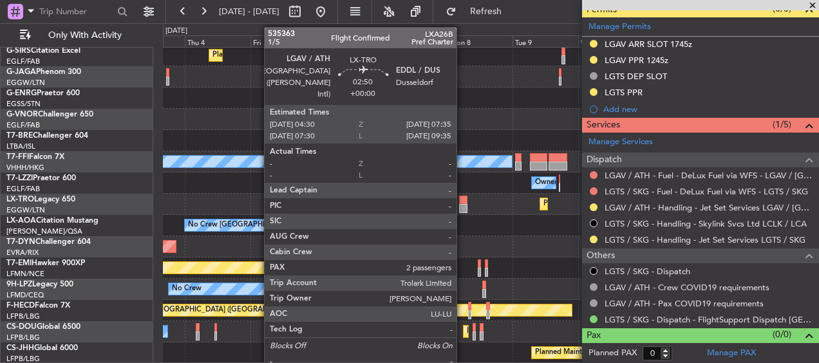
click at [463, 206] on div at bounding box center [463, 208] width 9 height 9
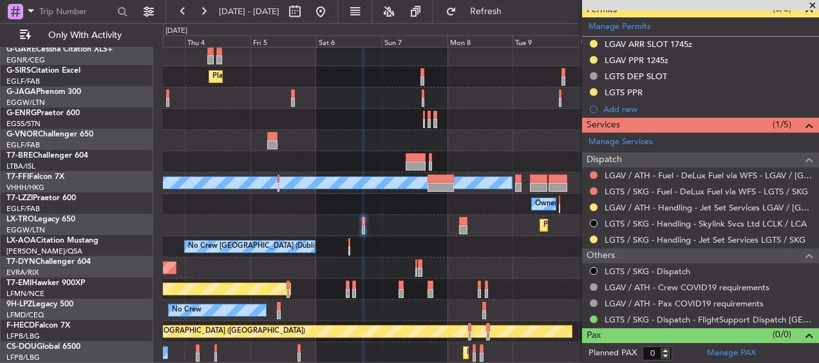
scroll to position [45, 0]
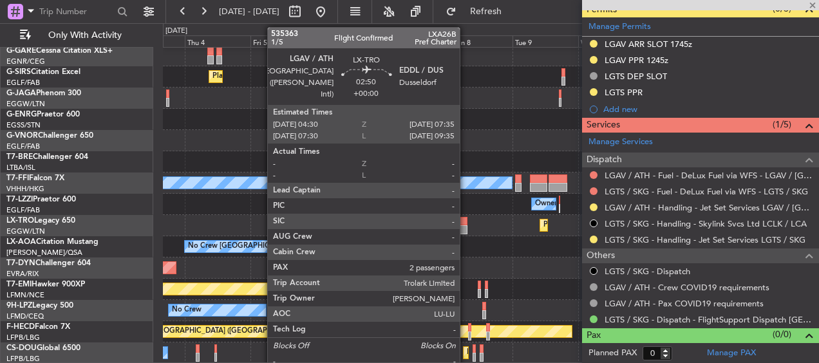
click at [464, 226] on div at bounding box center [463, 229] width 9 height 9
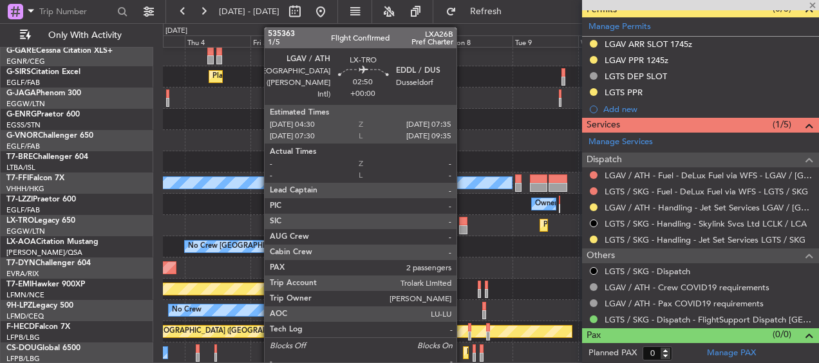
type input "2"
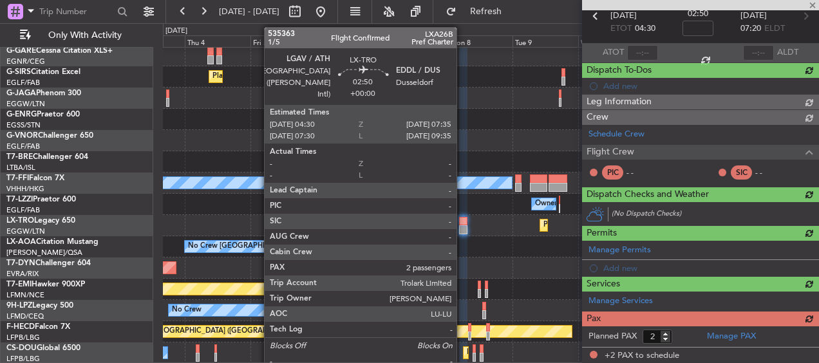
scroll to position [340, 0]
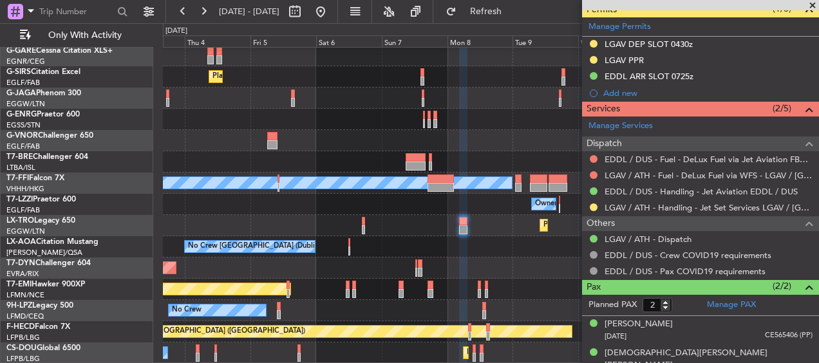
click at [439, 218] on div "Planned Maint Dusseldorf" at bounding box center [491, 225] width 656 height 21
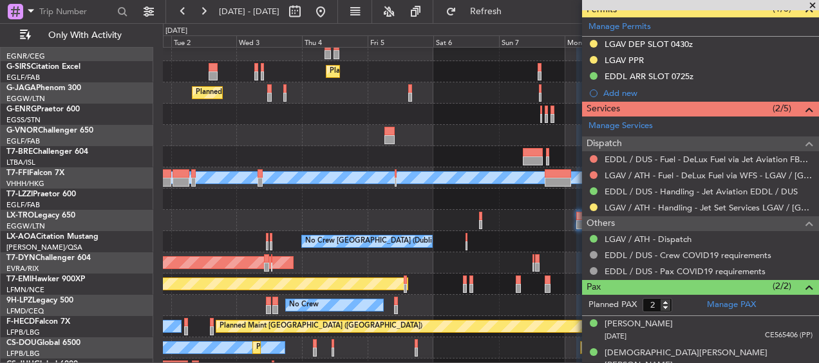
click at [404, 216] on div "Planned Maint Dusseldorf" at bounding box center [491, 220] width 656 height 21
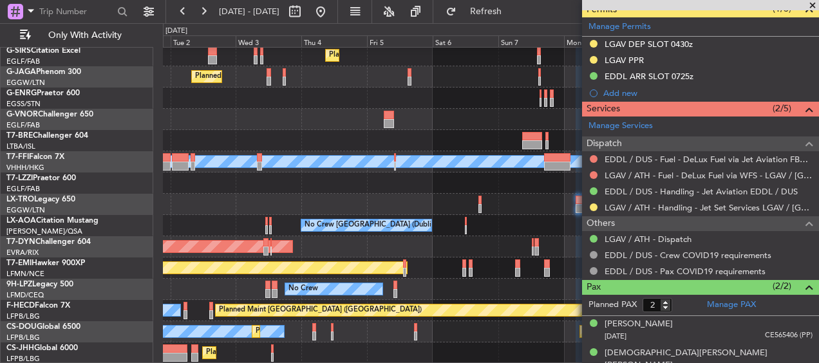
click at [414, 195] on div "Planned Maint Dusseldorf" at bounding box center [491, 204] width 656 height 21
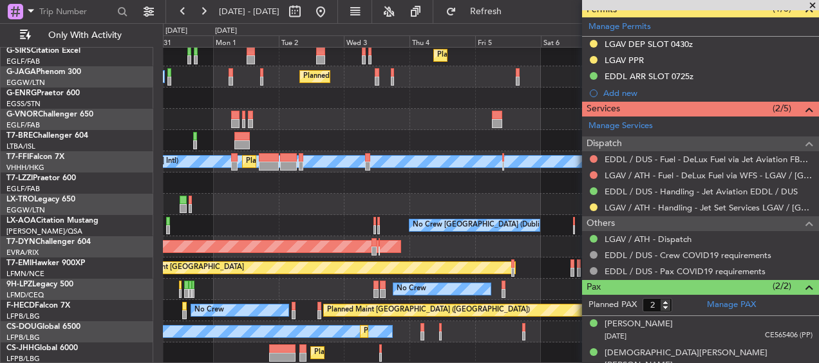
click at [522, 183] on div "Planned Maint [GEOGRAPHIC_DATA] ([GEOGRAPHIC_DATA]) Planned Maint [GEOGRAPHIC_D…" at bounding box center [491, 172] width 656 height 383
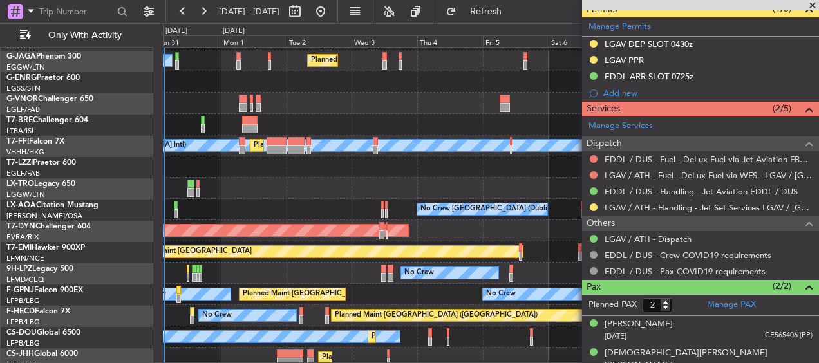
scroll to position [82, 0]
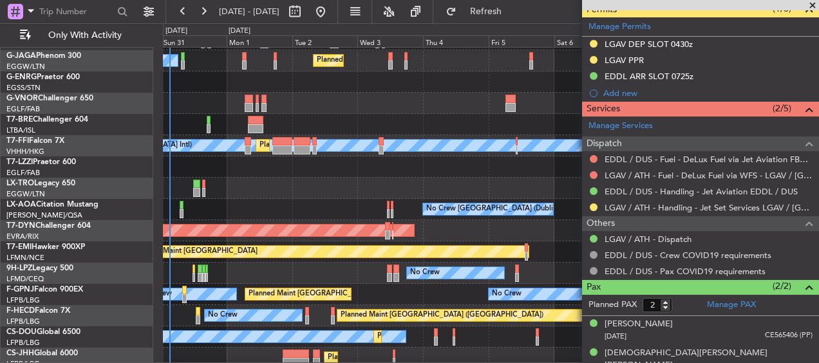
click at [469, 182] on div "Planned Maint Dusseldorf" at bounding box center [491, 188] width 656 height 21
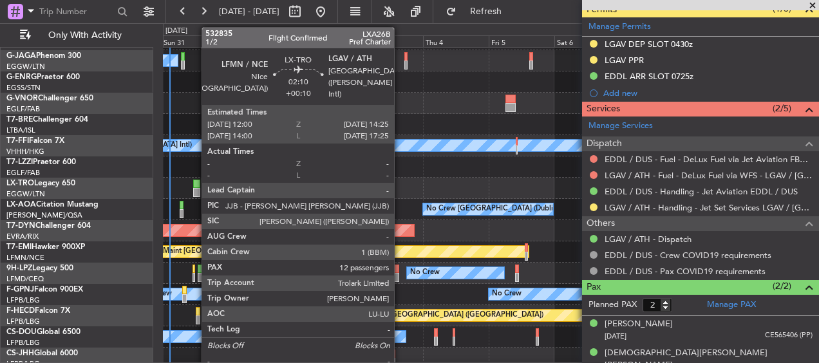
click at [195, 184] on div at bounding box center [196, 184] width 7 height 9
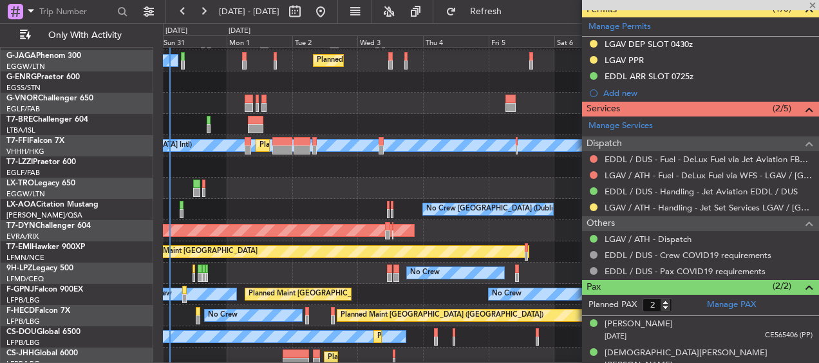
type input "+00:10"
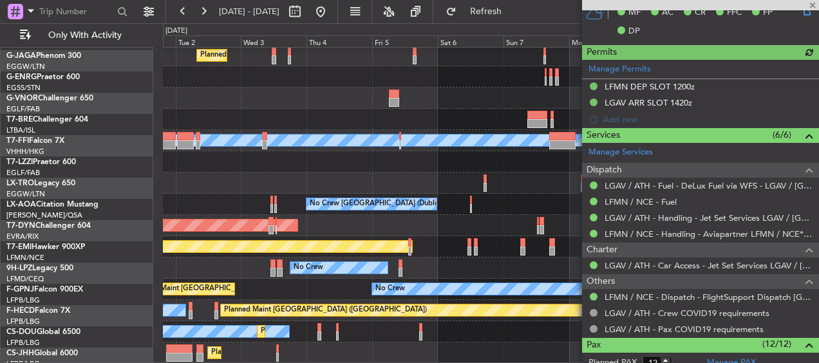
click at [390, 185] on div "Planned Maint Dusseldorf" at bounding box center [491, 183] width 656 height 21
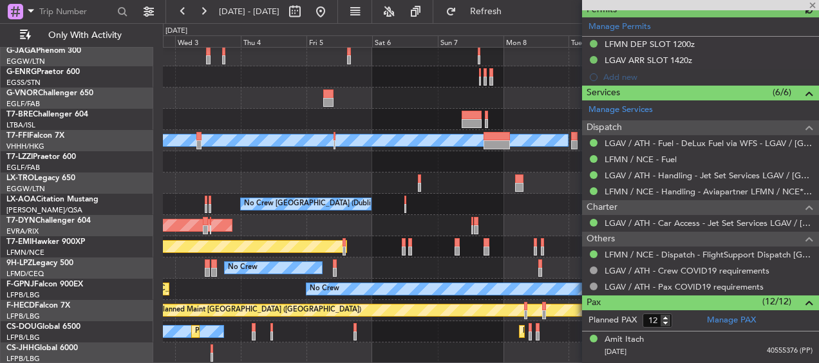
click at [476, 179] on div "Planned Maint Dusseldorf" at bounding box center [491, 183] width 656 height 21
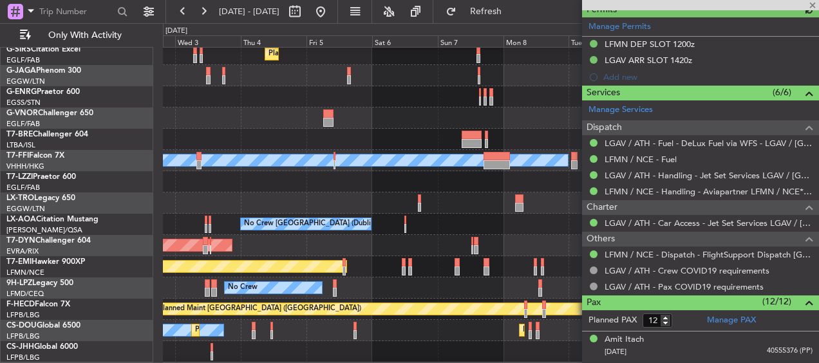
scroll to position [66, 0]
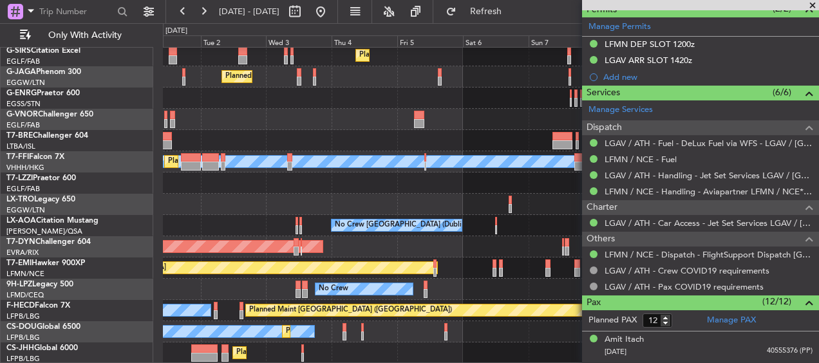
click at [564, 191] on div "Planned Maint [GEOGRAPHIC_DATA] ([GEOGRAPHIC_DATA]) Planned Maint [GEOGRAPHIC_D…" at bounding box center [491, 172] width 656 height 383
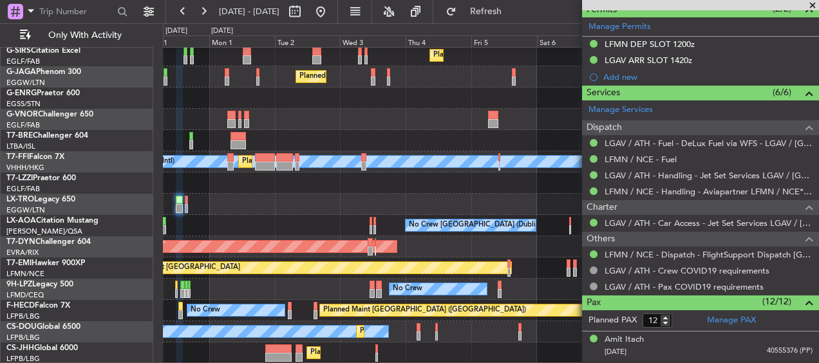
click at [397, 197] on div "Planned Maint Dusseldorf" at bounding box center [491, 204] width 656 height 21
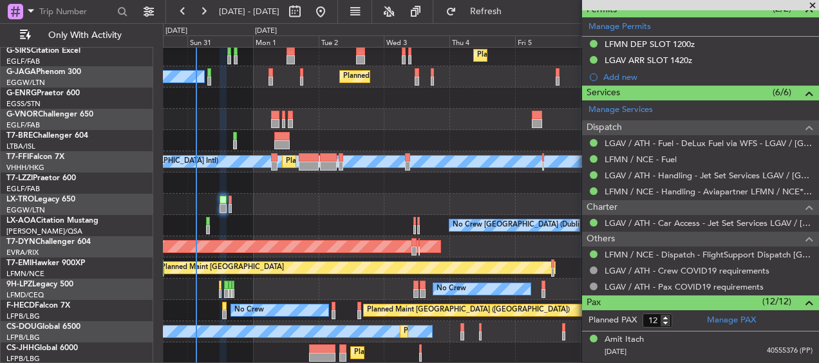
click at [334, 201] on div "Planned Maint Dusseldorf" at bounding box center [491, 204] width 656 height 21
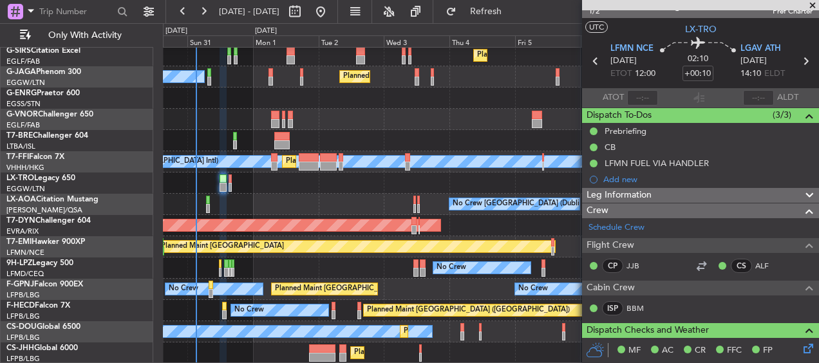
scroll to position [0, 0]
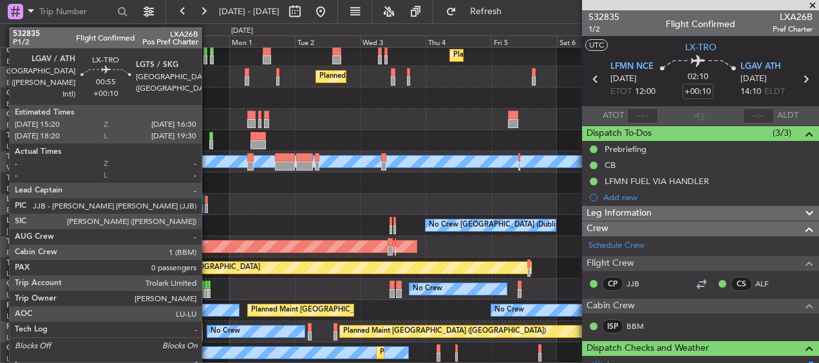
click at [207, 202] on div at bounding box center [206, 200] width 3 height 9
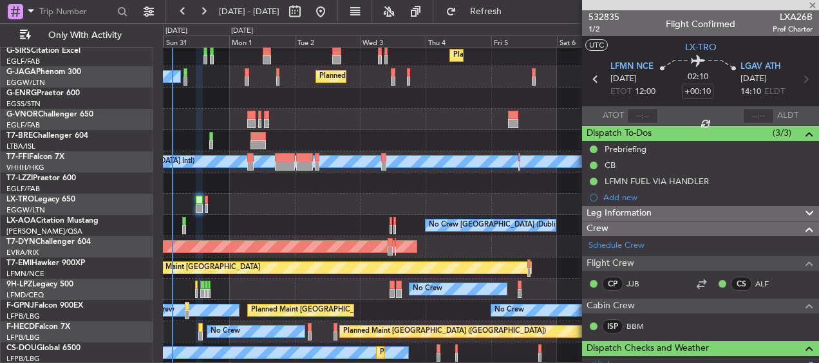
type input "0"
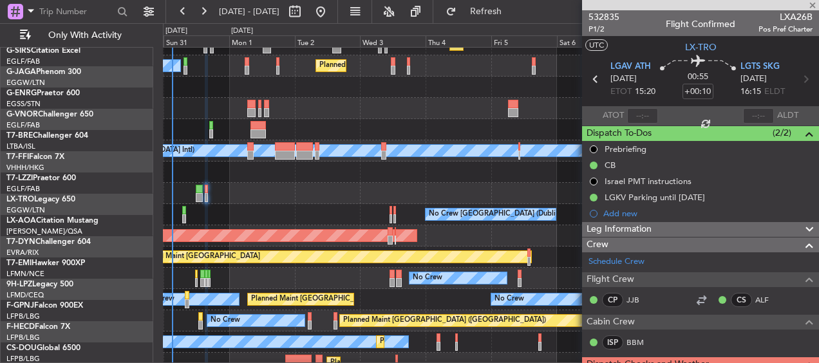
scroll to position [79, 0]
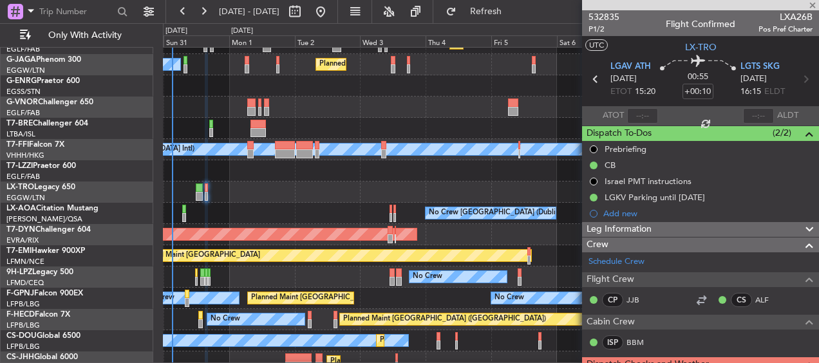
click at [339, 200] on div "Planned Maint Dusseldorf" at bounding box center [491, 192] width 656 height 21
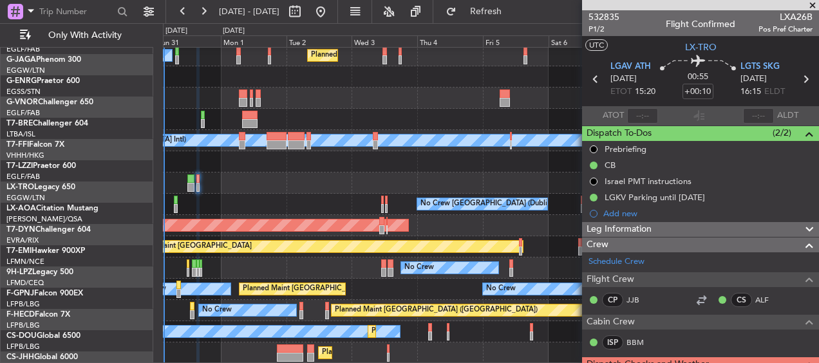
scroll to position [88, 0]
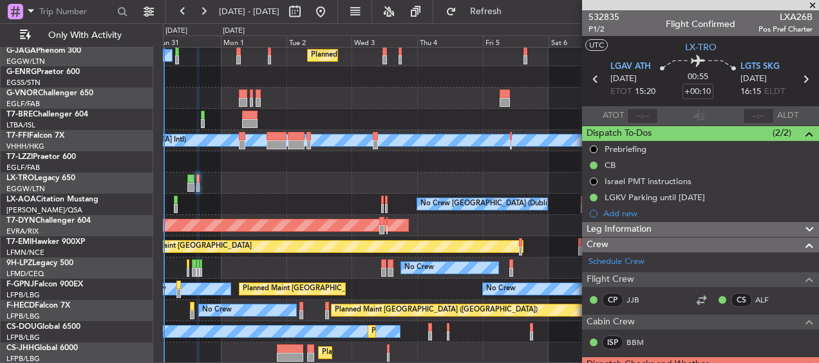
click at [205, 178] on div "Planned Maint Dusseldorf" at bounding box center [491, 183] width 656 height 21
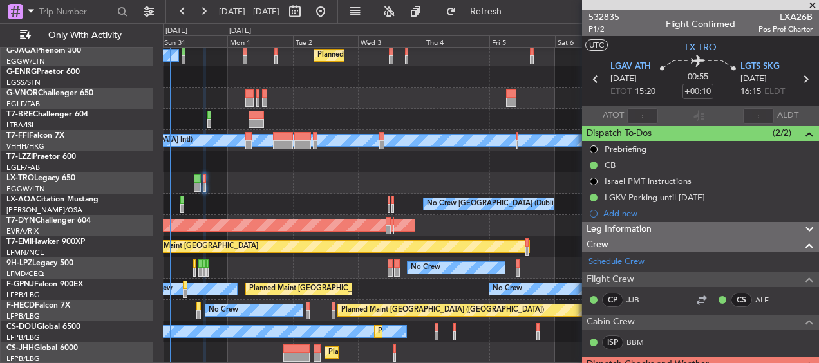
click at [233, 178] on div "Planned Maint Dusseldorf" at bounding box center [491, 183] width 656 height 21
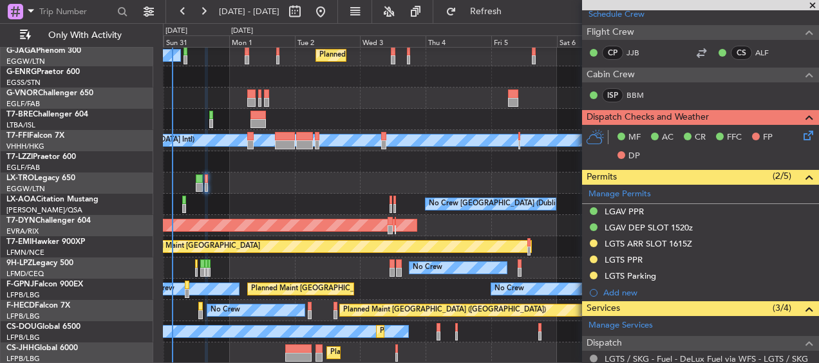
scroll to position [258, 0]
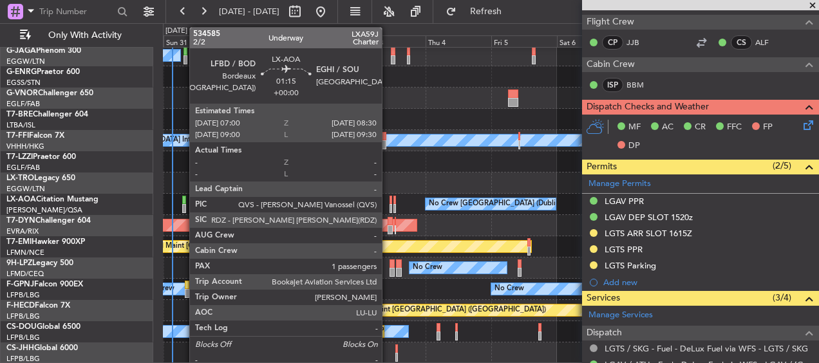
click at [183, 202] on div at bounding box center [184, 200] width 5 height 9
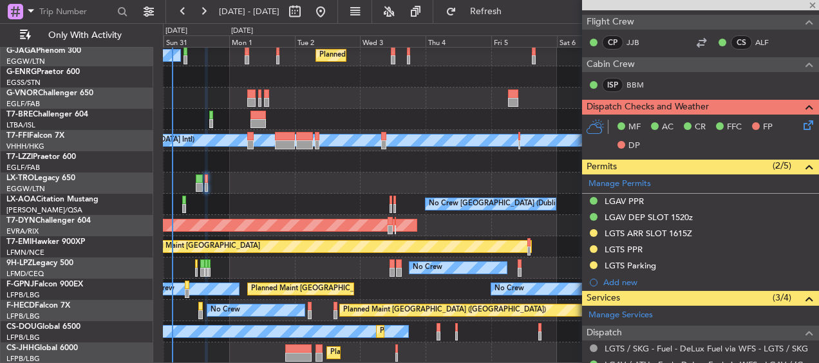
type input "1"
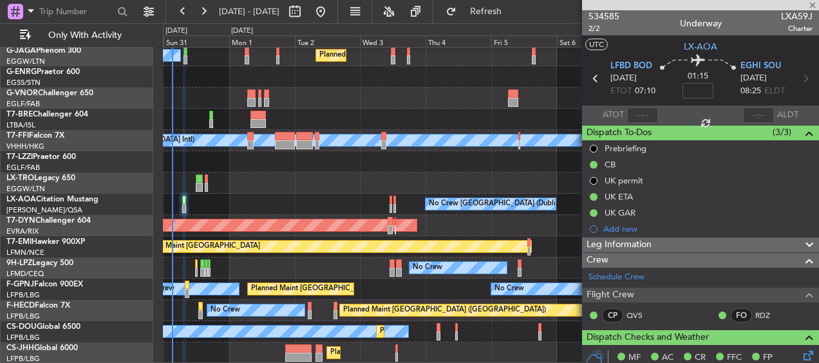
scroll to position [0, 0]
click at [311, 180] on div "Planned Maint Dusseldorf" at bounding box center [491, 183] width 656 height 21
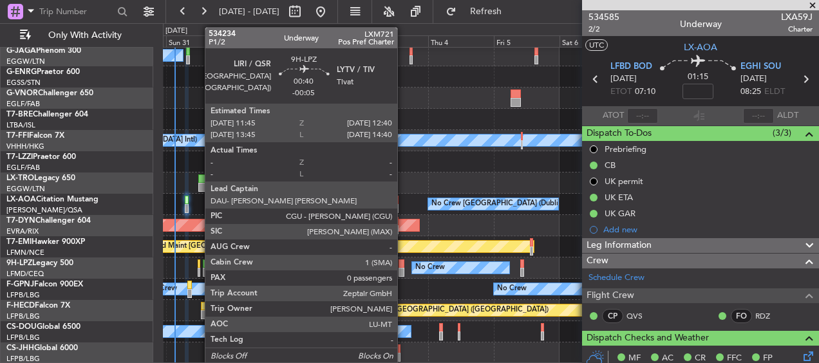
click at [198, 265] on div at bounding box center [199, 264] width 3 height 9
type input "-00:05"
type input "0"
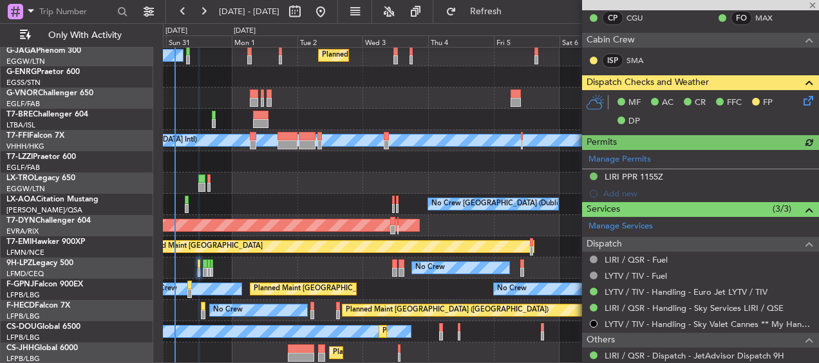
scroll to position [350, 0]
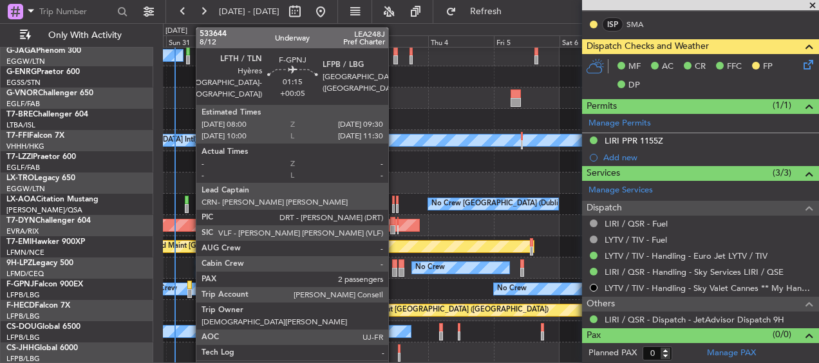
click at [189, 284] on div at bounding box center [189, 285] width 5 height 9
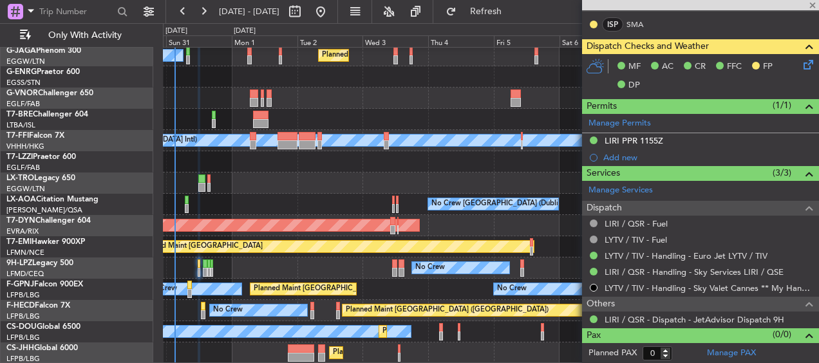
type input "+00:05"
type input "2"
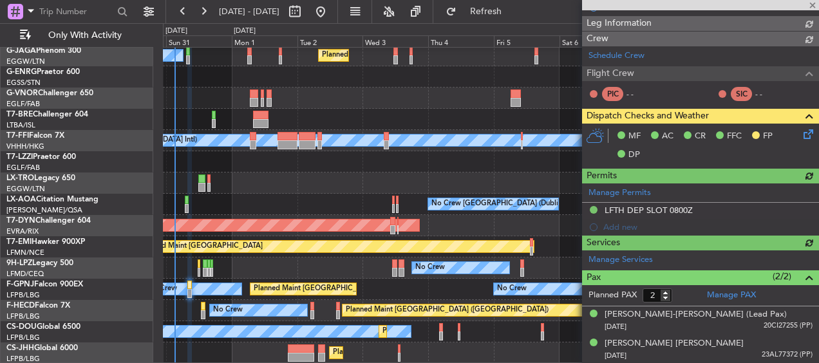
scroll to position [334, 0]
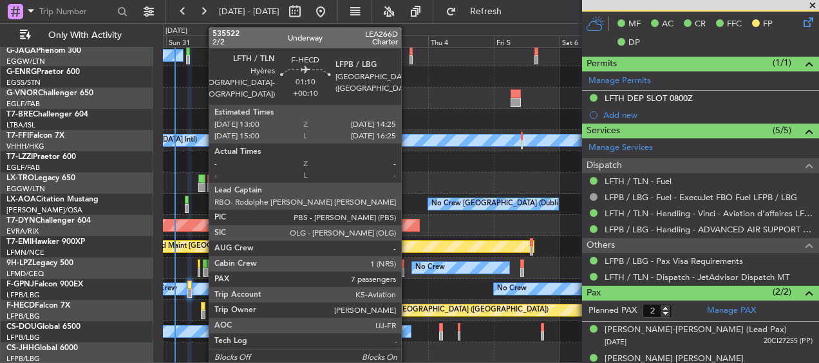
click at [202, 303] on div at bounding box center [203, 306] width 5 height 9
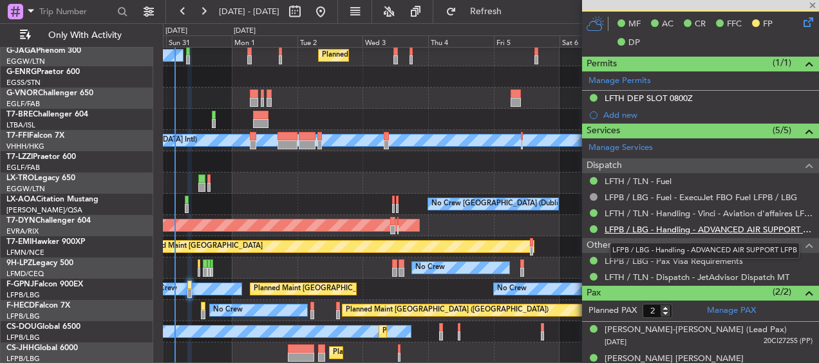
type input "+00:10"
type input "7"
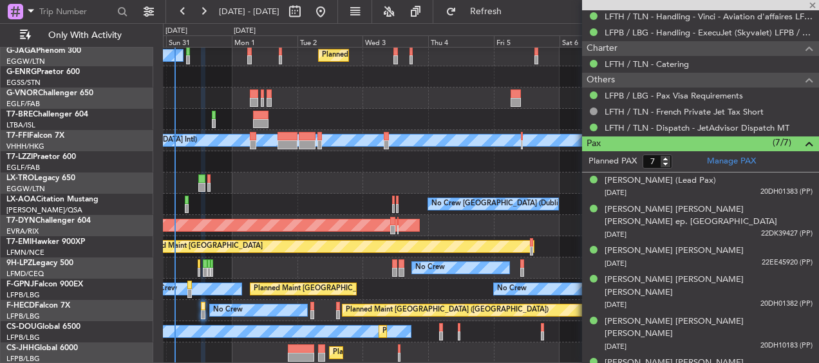
scroll to position [617, 0]
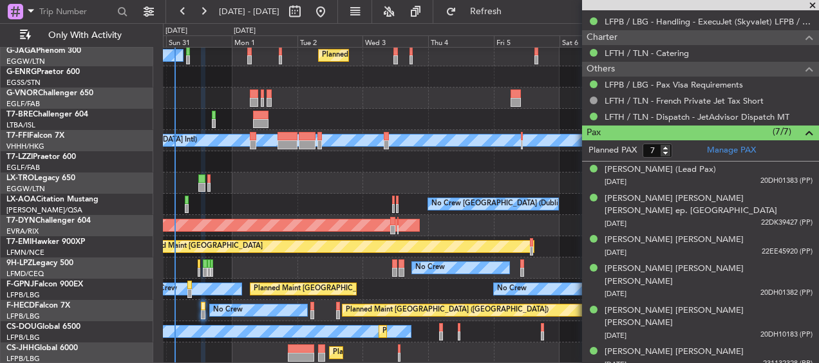
click at [442, 328] on div at bounding box center [441, 327] width 4 height 9
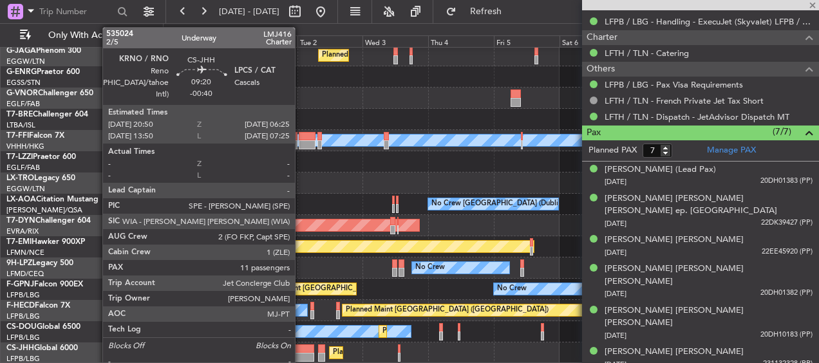
type input "1"
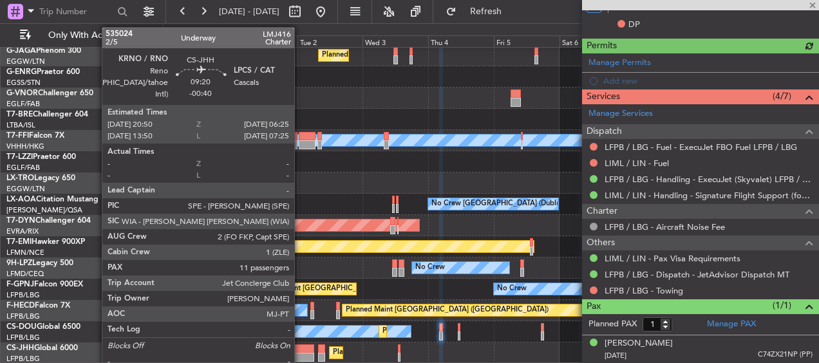
click at [300, 351] on div at bounding box center [301, 349] width 26 height 9
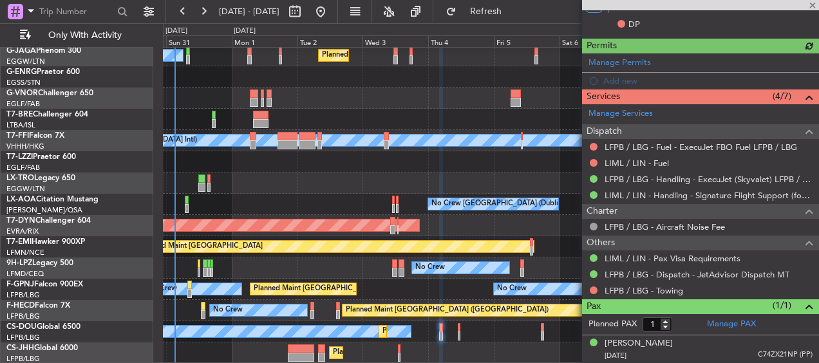
type input "-00:40"
type input "11"
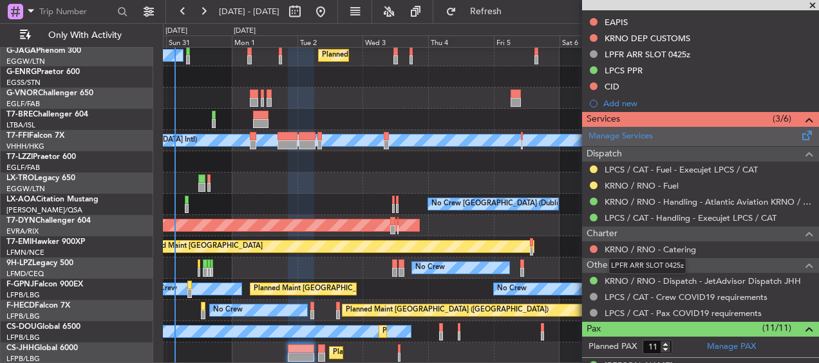
scroll to position [469, 0]
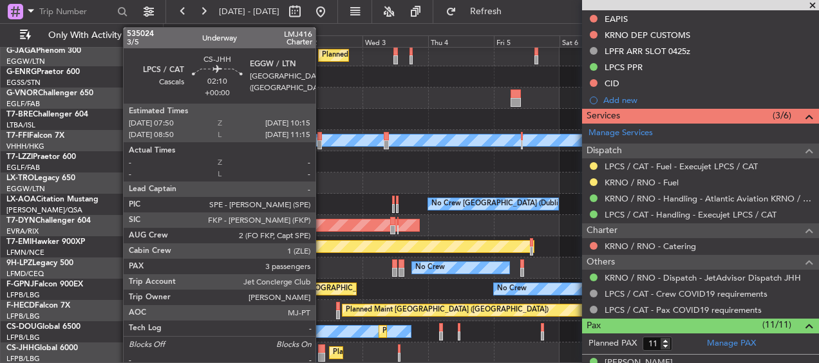
click at [321, 351] on div at bounding box center [321, 349] width 7 height 9
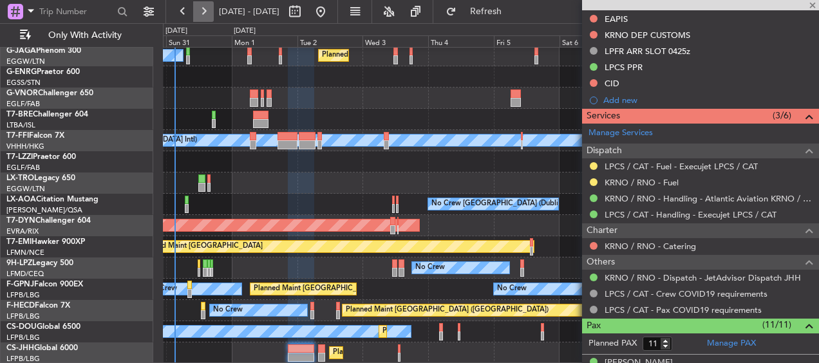
type input "3"
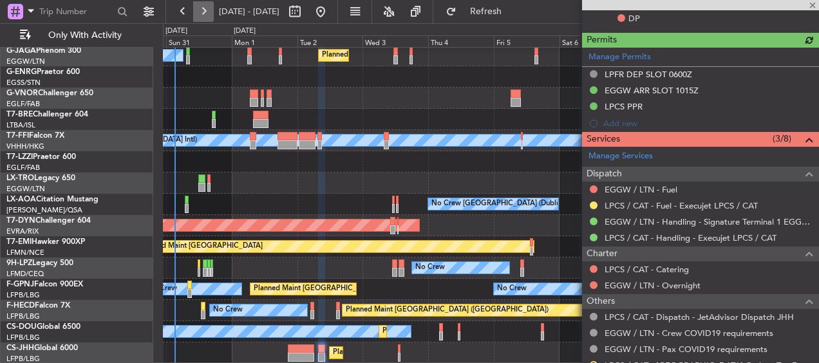
scroll to position [388, 0]
